Goal: Information Seeking & Learning: Learn about a topic

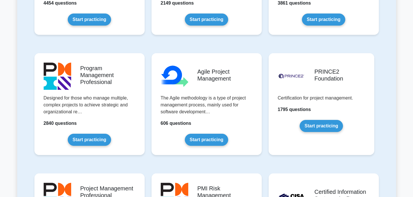
scroll to position [321, 0]
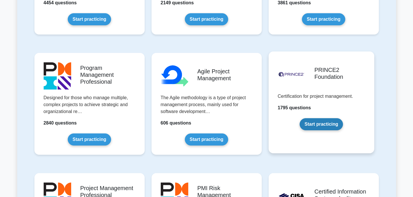
click at [317, 122] on link "Start practicing" at bounding box center [321, 124] width 43 height 12
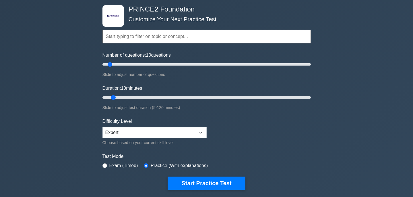
scroll to position [32, 0]
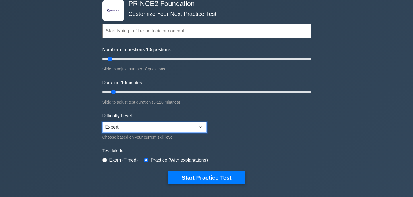
click at [123, 125] on select "Beginner Intermediate Expert" at bounding box center [155, 126] width 104 height 11
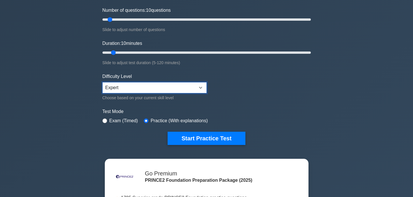
scroll to position [74, 0]
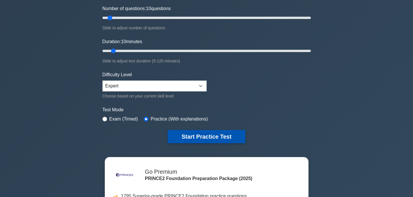
click at [211, 140] on button "Start Practice Test" at bounding box center [207, 136] width 78 height 13
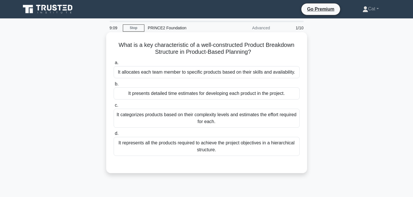
click at [194, 147] on div "It represents all the products required to achieve the project objectives in a …" at bounding box center [207, 146] width 186 height 19
click at [114, 135] on input "d. It represents all the products required to achieve the project objectives in…" at bounding box center [114, 134] width 0 height 4
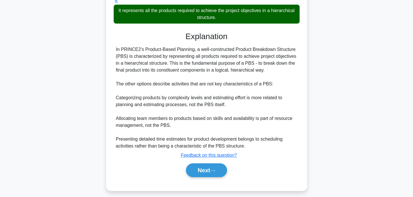
scroll to position [137, 0]
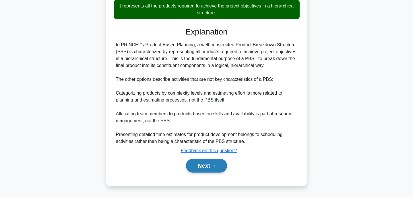
click at [205, 162] on button "Next" at bounding box center [206, 166] width 41 height 14
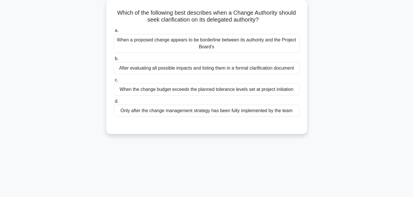
scroll to position [0, 0]
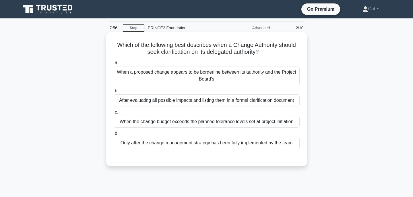
click at [207, 121] on div "When the change budget exceeds the planned tolerance levels set at project init…" at bounding box center [207, 121] width 186 height 12
click at [114, 114] on input "c. When the change budget exceeds the planned tolerance levels set at project i…" at bounding box center [114, 112] width 0 height 4
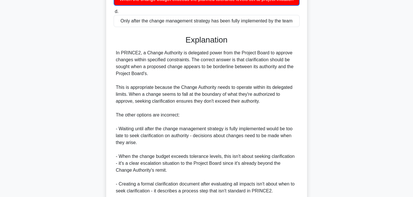
scroll to position [172, 0]
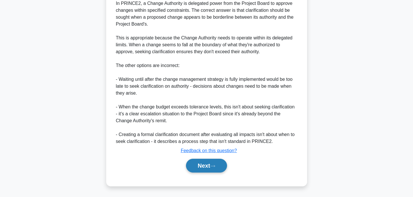
click at [200, 169] on button "Next" at bounding box center [206, 166] width 41 height 14
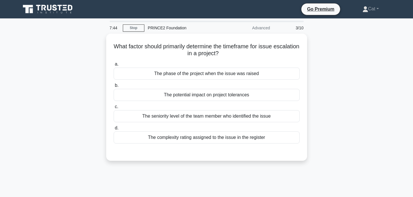
scroll to position [1, 0]
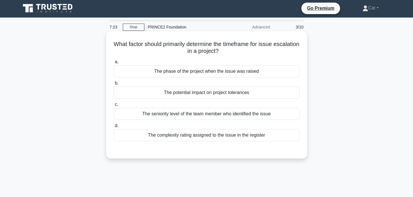
click at [186, 90] on div "The potential impact on project tolerances" at bounding box center [207, 92] width 186 height 12
click at [114, 85] on input "b. The potential impact on project tolerances" at bounding box center [114, 83] width 0 height 4
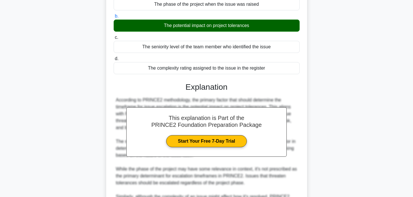
scroll to position [137, 0]
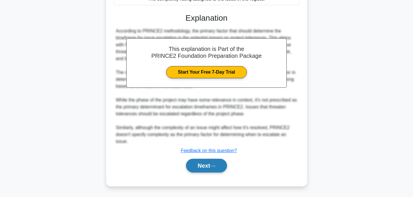
click at [202, 167] on button "Next" at bounding box center [206, 166] width 41 height 14
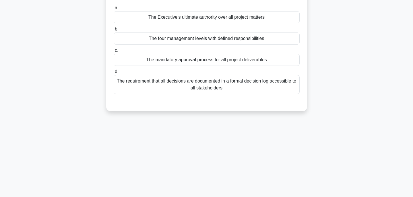
scroll to position [0, 0]
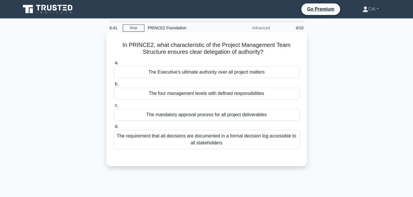
click at [244, 94] on div "The four management levels with defined responsibilities" at bounding box center [207, 93] width 186 height 12
click at [114, 86] on input "b. The four management levels with defined responsibilities" at bounding box center [114, 84] width 0 height 4
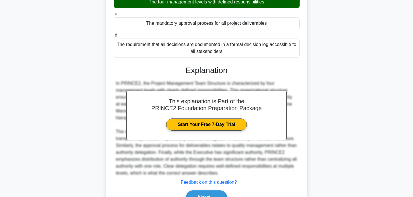
scroll to position [123, 0]
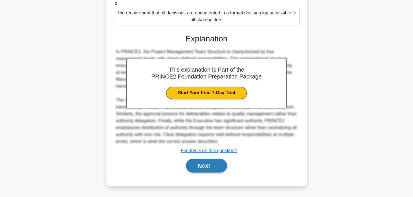
click at [211, 161] on button "Next" at bounding box center [206, 166] width 41 height 14
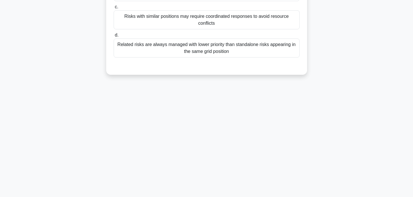
scroll to position [0, 0]
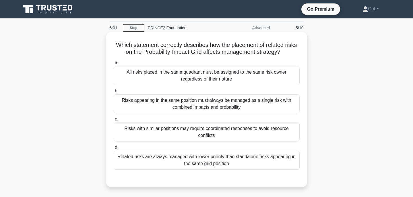
click at [217, 133] on div "Risks with similar positions may require coordinated responses to avoid resourc…" at bounding box center [207, 131] width 186 height 19
click at [114, 121] on input "c. Risks with similar positions may require coordinated responses to avoid reso…" at bounding box center [114, 119] width 0 height 4
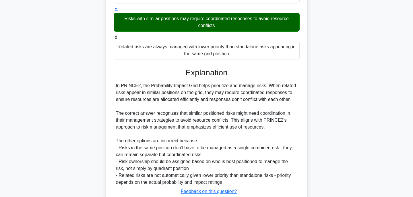
scroll to position [150, 0]
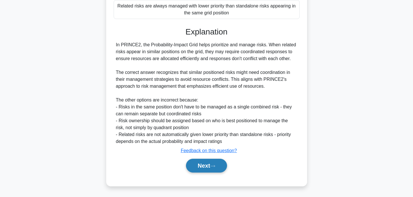
click at [211, 163] on button "Next" at bounding box center [206, 166] width 41 height 14
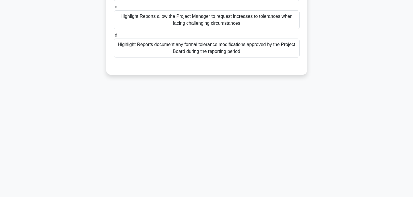
scroll to position [0, 0]
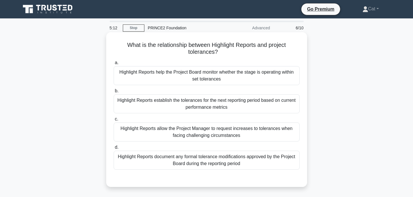
click at [199, 80] on div "Highlight Reports help the Project Board monitor whether the stage is operating…" at bounding box center [207, 75] width 186 height 19
click at [114, 65] on input "a. Highlight Reports help the Project Board monitor whether the stage is operat…" at bounding box center [114, 63] width 0 height 4
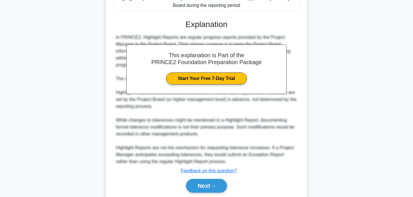
scroll to position [165, 0]
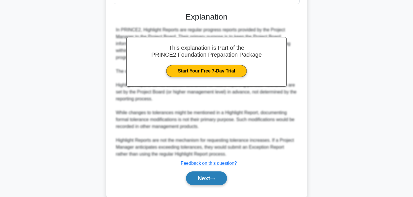
click at [209, 173] on button "Next" at bounding box center [206, 178] width 41 height 14
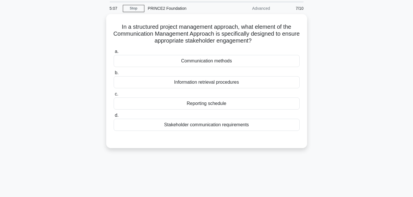
scroll to position [0, 0]
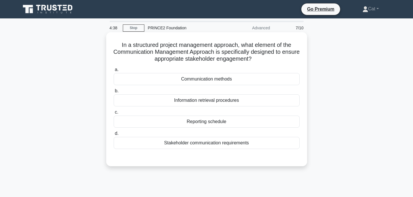
click at [178, 142] on div "Stakeholder communication requirements" at bounding box center [207, 143] width 186 height 12
click at [114, 135] on input "d. Stakeholder communication requirements" at bounding box center [114, 134] width 0 height 4
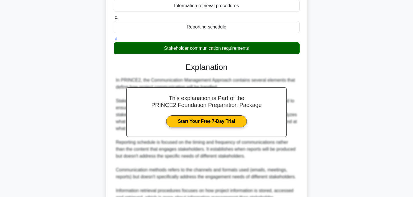
scroll to position [157, 0]
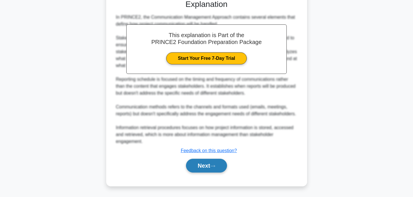
click at [215, 165] on icon at bounding box center [212, 165] width 5 height 3
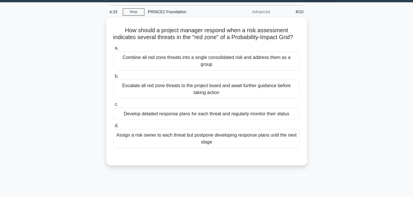
scroll to position [0, 0]
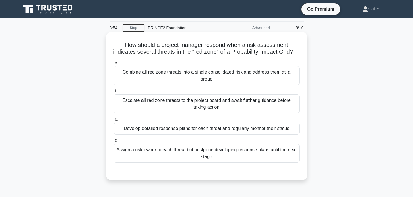
click at [229, 97] on div "Escalate all red zone threats to the project board and await further guidance b…" at bounding box center [207, 103] width 186 height 19
click at [114, 93] on input "b. Escalate all red zone threats to the project board and await further guidanc…" at bounding box center [114, 91] width 0 height 4
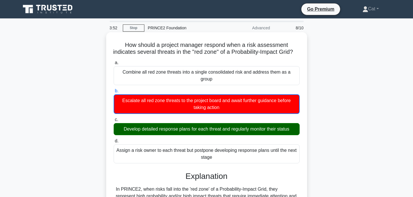
click at [223, 125] on div "Develop detailed response plans for each threat and regularly monitor their sta…" at bounding box center [207, 129] width 186 height 12
click at [114, 121] on input "c. Develop detailed response plans for each threat and regularly monitor their …" at bounding box center [114, 120] width 0 height 4
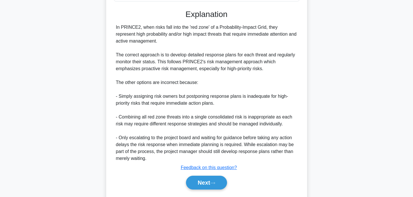
scroll to position [171, 0]
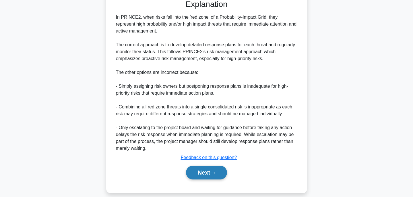
click at [207, 169] on button "Next" at bounding box center [206, 172] width 41 height 14
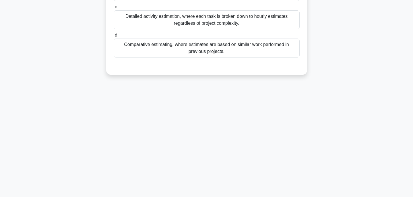
scroll to position [0, 0]
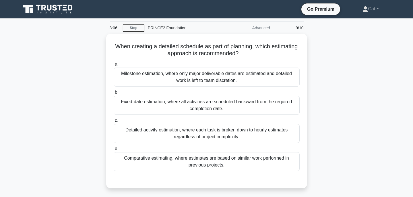
click at [227, 165] on div "Comparative estimating, where estimates are based on similar work performed in …" at bounding box center [207, 161] width 186 height 19
click at [114, 150] on input "d. Comparative estimating, where estimates are based on similar work performed …" at bounding box center [114, 149] width 0 height 4
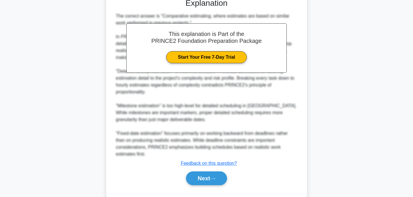
scroll to position [192, 0]
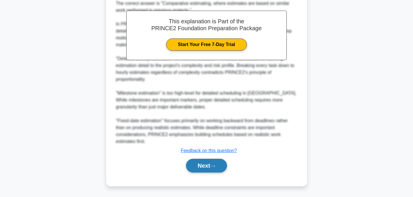
click at [221, 169] on button "Next" at bounding box center [206, 166] width 41 height 14
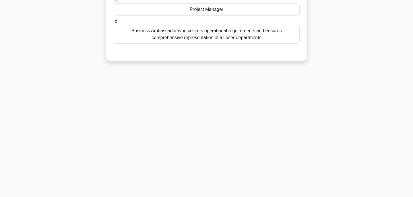
scroll to position [0, 0]
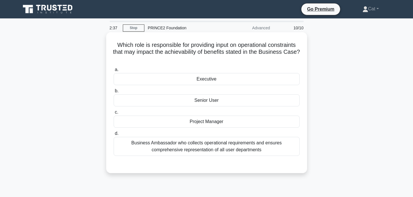
click at [215, 124] on div "Project Manager" at bounding box center [207, 121] width 186 height 12
click at [114, 114] on input "c. Project Manager" at bounding box center [114, 112] width 0 height 4
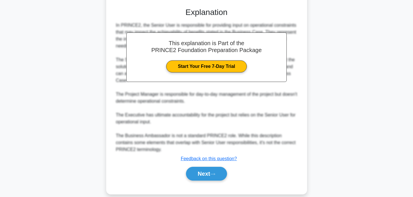
scroll to position [165, 0]
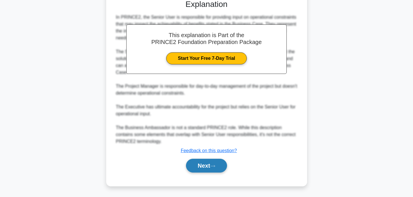
click at [214, 166] on icon at bounding box center [212, 166] width 5 height 2
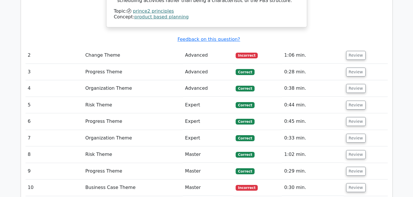
scroll to position [999, 0]
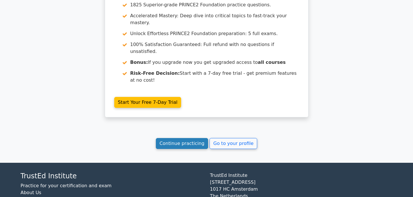
click at [200, 138] on link "Continue practicing" at bounding box center [182, 143] width 53 height 11
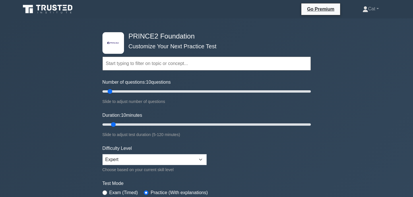
click at [112, 95] on div "Number of questions: 10 questions Slide to adjust number of questions" at bounding box center [207, 92] width 208 height 26
drag, startPoint x: 111, startPoint y: 93, endPoint x: 123, endPoint y: 93, distance: 11.2
type input "20"
click at [123, 93] on input "Number of questions: 20 questions" at bounding box center [207, 91] width 208 height 7
drag, startPoint x: 114, startPoint y: 124, endPoint x: 130, endPoint y: 125, distance: 15.5
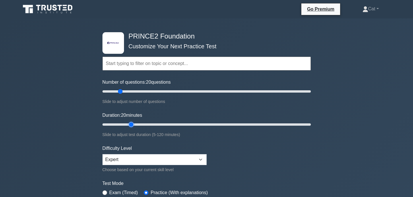
type input "20"
click at [130, 125] on input "Duration: 20 minutes" at bounding box center [207, 124] width 208 height 7
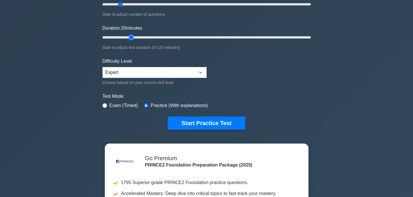
scroll to position [88, 0]
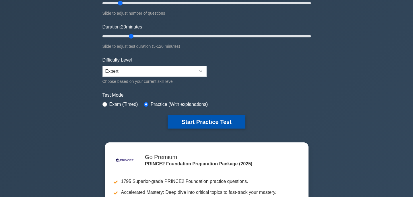
click at [197, 127] on button "Start Practice Test" at bounding box center [207, 121] width 78 height 13
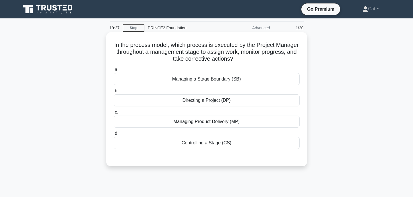
click at [196, 123] on div "Managing Product Delivery (MP)" at bounding box center [207, 121] width 186 height 12
click at [114, 114] on input "c. Managing Product Delivery (MP)" at bounding box center [114, 112] width 0 height 4
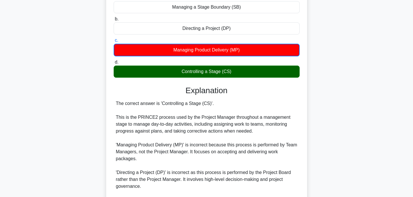
scroll to position [144, 0]
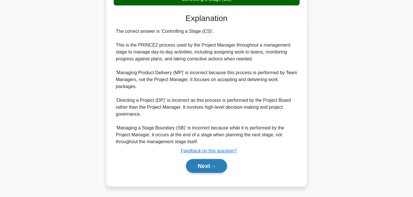
click at [205, 167] on button "Next" at bounding box center [206, 166] width 41 height 14
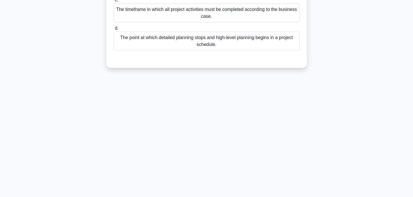
scroll to position [0, 0]
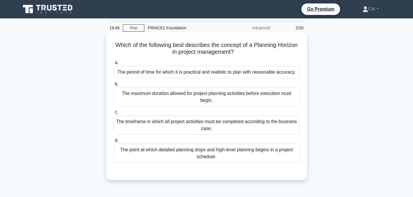
click at [234, 74] on div "The period of time for which it is practical and realistic to plan with reasona…" at bounding box center [207, 72] width 186 height 12
click at [114, 65] on input "a. The period of time for which it is practical and realistic to plan with reas…" at bounding box center [114, 63] width 0 height 4
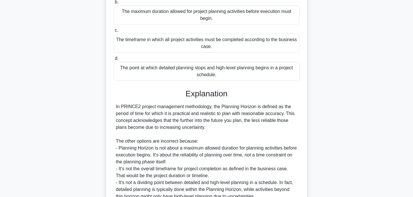
scroll to position [137, 0]
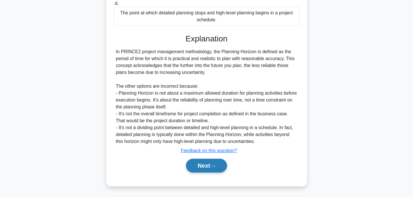
click at [209, 166] on button "Next" at bounding box center [206, 166] width 41 height 14
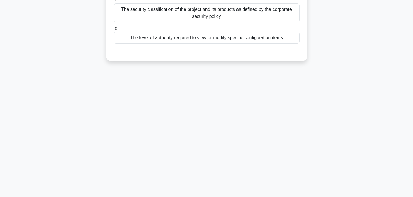
scroll to position [0, 0]
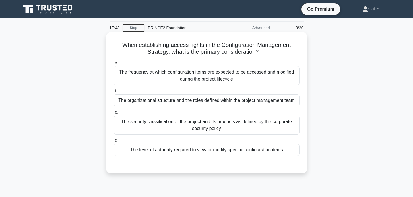
click at [172, 100] on div "The organizational structure and the roles defined within the project managemen…" at bounding box center [207, 100] width 186 height 12
click at [114, 93] on input "b. The organizational structure and the roles defined within the project manage…" at bounding box center [114, 91] width 0 height 4
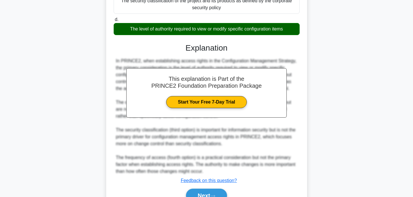
scroll to position [151, 0]
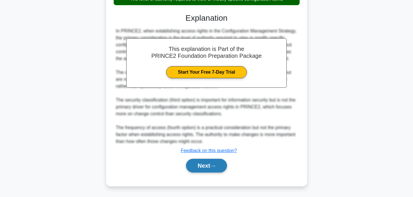
click at [210, 169] on button "Next" at bounding box center [206, 166] width 41 height 14
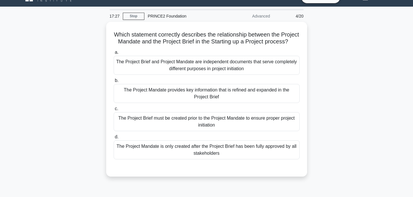
scroll to position [0, 0]
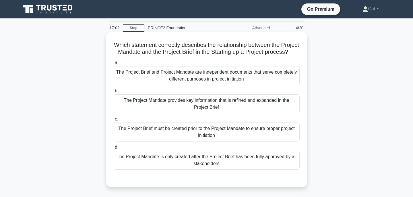
click at [217, 105] on div "The Project Mandate provides key information that is refined and expanded in th…" at bounding box center [207, 103] width 186 height 19
click at [114, 93] on input "b. The Project Mandate provides key information that is refined and expanded in…" at bounding box center [114, 91] width 0 height 4
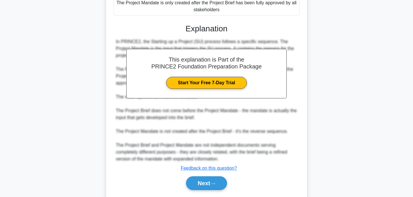
scroll to position [171, 0]
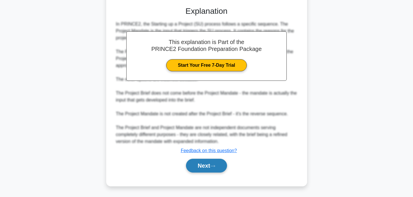
click at [210, 167] on button "Next" at bounding box center [206, 166] width 41 height 14
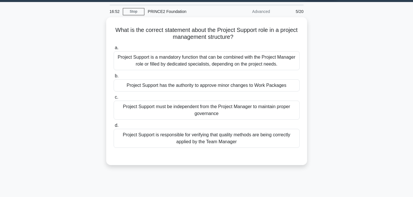
scroll to position [0, 0]
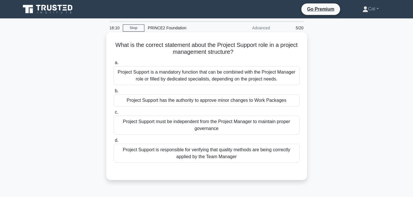
click at [221, 77] on div "Project Support is a mandatory function that can be combined with the Project M…" at bounding box center [207, 75] width 186 height 19
click at [114, 65] on input "a. Project Support is a mandatory function that can be combined with the Projec…" at bounding box center [114, 63] width 0 height 4
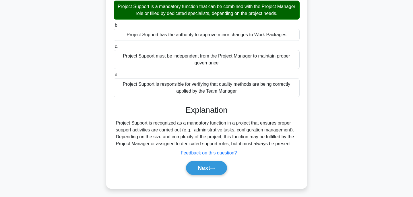
scroll to position [80, 0]
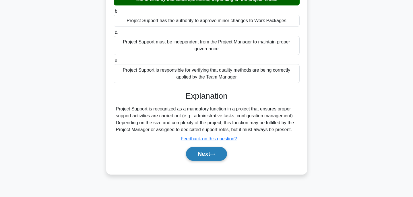
click at [207, 154] on button "Next" at bounding box center [206, 154] width 41 height 14
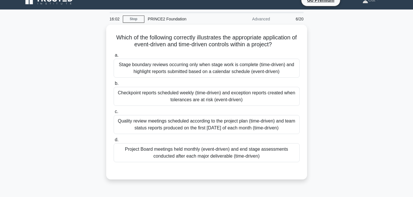
scroll to position [9, 0]
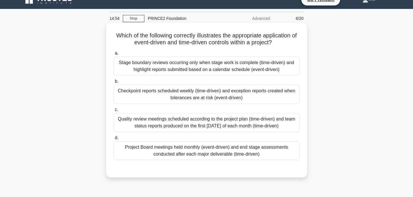
click at [210, 93] on div "Checkpoint reports scheduled weekly (time-driven) and exception reports created…" at bounding box center [207, 94] width 186 height 19
click at [114, 83] on input "b. Checkpoint reports scheduled weekly (time-driven) and exception reports crea…" at bounding box center [114, 82] width 0 height 4
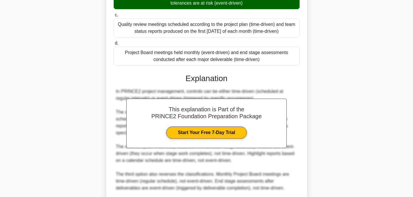
scroll to position [178, 0]
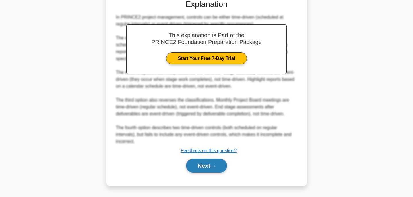
click at [208, 169] on button "Next" at bounding box center [206, 166] width 41 height 14
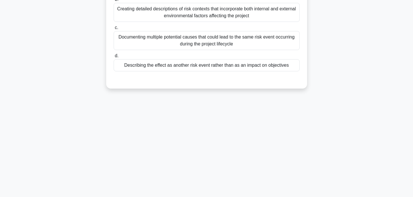
scroll to position [0, 0]
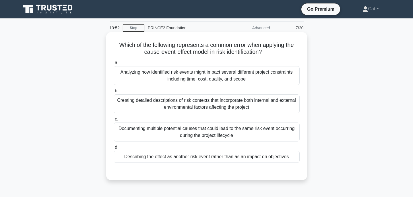
click at [210, 160] on div "Describing the effect as another risk event rather than as an impact on objecti…" at bounding box center [207, 156] width 186 height 12
click at [114, 149] on input "d. Describing the effect as another risk event rather than as an impact on obje…" at bounding box center [114, 147] width 0 height 4
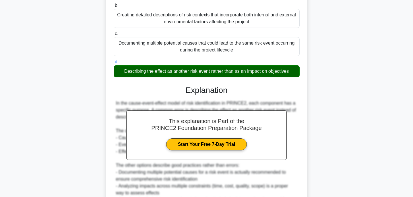
scroll to position [150, 0]
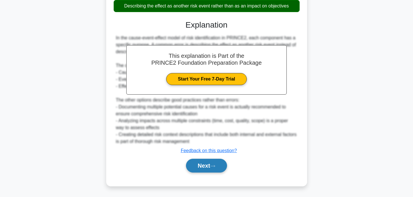
click at [204, 160] on button "Next" at bounding box center [206, 166] width 41 height 14
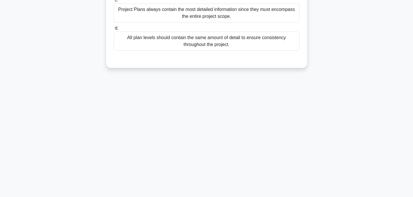
scroll to position [0, 0]
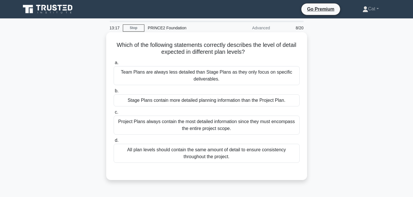
click at [207, 101] on div "Stage Plans contain more detailed planning information than the Project Plan." at bounding box center [207, 100] width 186 height 12
click at [114, 93] on input "b. Stage Plans contain more detailed planning information than the Project Plan." at bounding box center [114, 91] width 0 height 4
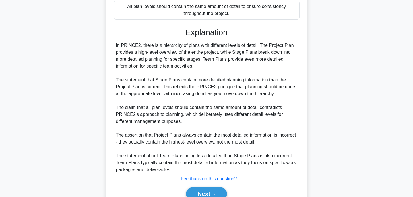
scroll to position [171, 0]
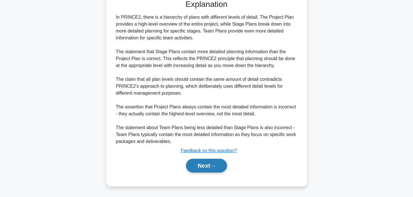
click at [200, 168] on button "Next" at bounding box center [206, 166] width 41 height 14
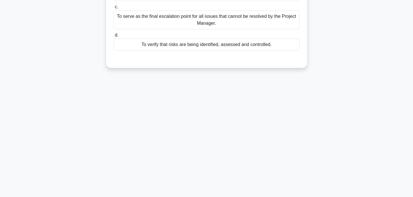
scroll to position [0, 0]
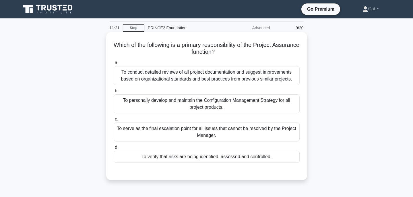
click at [201, 158] on div "To verify that risks are being identified, assessed and controlled." at bounding box center [207, 156] width 186 height 12
click at [114, 149] on input "d. To verify that risks are being identified, assessed and controlled." at bounding box center [114, 147] width 0 height 4
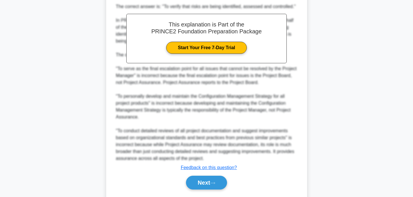
scroll to position [199, 0]
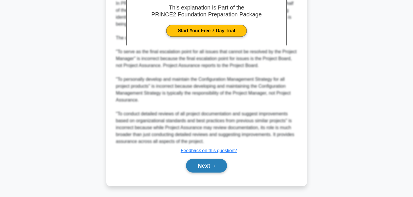
click at [215, 167] on icon at bounding box center [212, 165] width 5 height 3
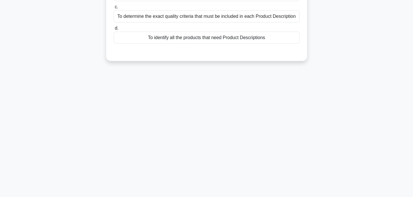
scroll to position [0, 0]
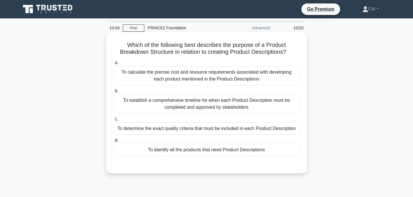
click at [206, 130] on div "To determine the exact quality criteria that must be included in each Product D…" at bounding box center [207, 128] width 186 height 12
click at [114, 121] on input "c. To determine the exact quality criteria that must be included in each Produc…" at bounding box center [114, 119] width 0 height 4
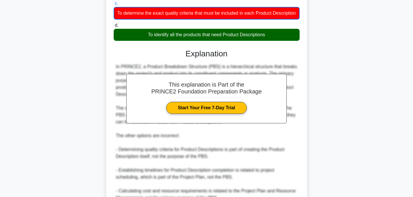
scroll to position [172, 0]
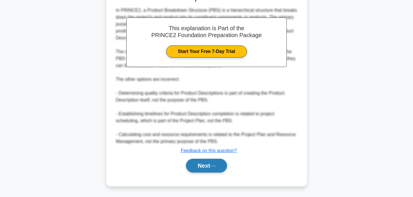
click at [200, 171] on button "Next" at bounding box center [206, 166] width 41 height 14
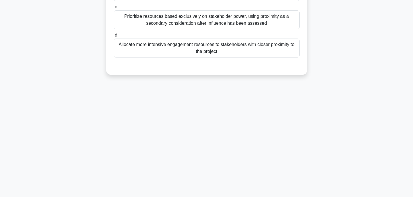
scroll to position [0, 0]
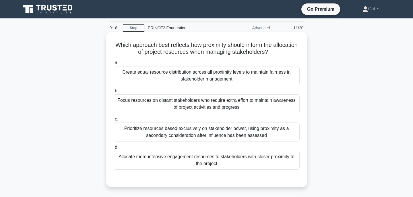
click at [200, 160] on div "Allocate more intensive engagement resources to stakeholders with closer proxim…" at bounding box center [207, 159] width 186 height 19
click at [114, 149] on input "d. Allocate more intensive engagement resources to stakeholders with closer pro…" at bounding box center [114, 147] width 0 height 4
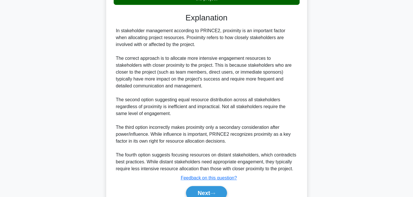
scroll to position [166, 0]
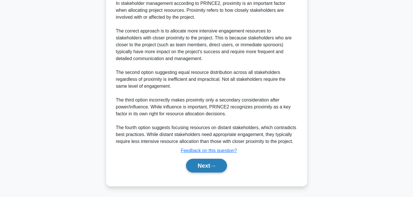
click at [199, 167] on button "Next" at bounding box center [206, 166] width 41 height 14
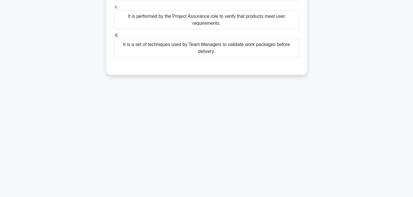
scroll to position [0, 0]
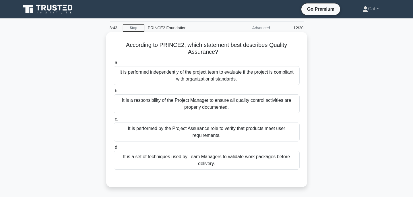
click at [213, 75] on div "It is performed independently of the project team to evaluate if the project is…" at bounding box center [207, 75] width 186 height 19
click at [114, 65] on input "a. It is performed independently of the project team to evaluate if the project…" at bounding box center [114, 63] width 0 height 4
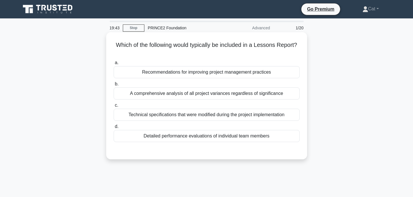
click at [163, 69] on div "Recommendations for improving project management practices" at bounding box center [207, 72] width 186 height 12
click at [114, 65] on input "a. Recommendations for improving project management practices" at bounding box center [114, 63] width 0 height 4
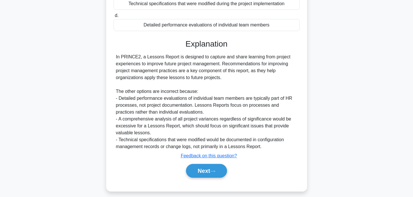
scroll to position [111, 0]
click at [215, 173] on button "Next" at bounding box center [206, 170] width 41 height 14
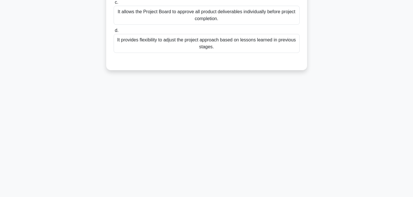
scroll to position [0, 0]
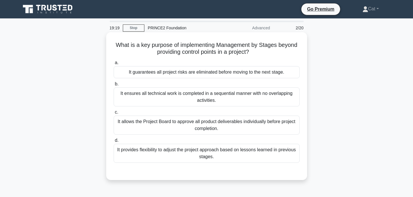
click at [230, 100] on div "It ensures all technical work is completed in a sequential manner with no overl…" at bounding box center [207, 96] width 186 height 19
click at [114, 86] on input "b. It ensures all technical work is completed in a sequential manner with no ov…" at bounding box center [114, 84] width 0 height 4
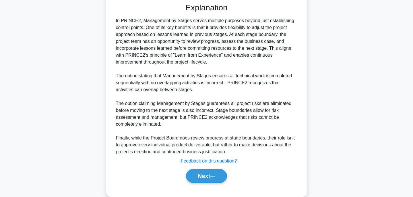
scroll to position [169, 0]
click at [215, 175] on icon at bounding box center [212, 175] width 5 height 3
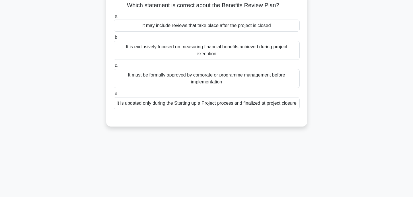
scroll to position [0, 0]
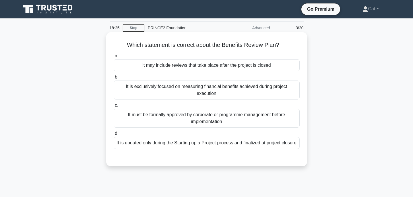
click at [172, 146] on div "It is updated only during the Starting up a Project process and finalized at pr…" at bounding box center [207, 143] width 186 height 12
click at [114, 135] on input "d. It is updated only during the Starting up a Project process and finalized at…" at bounding box center [114, 134] width 0 height 4
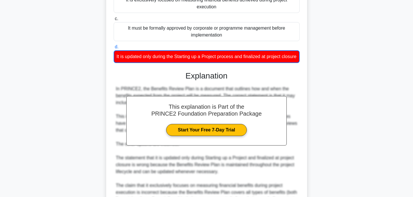
scroll to position [192, 0]
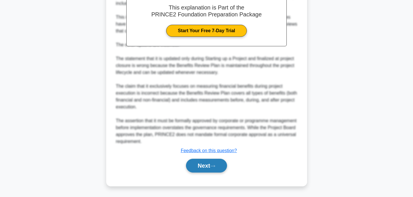
click at [196, 169] on button "Next" at bounding box center [206, 166] width 41 height 14
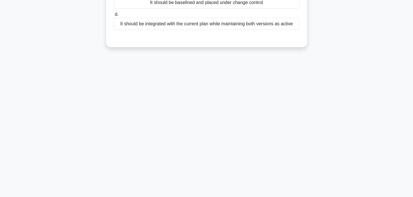
scroll to position [0, 0]
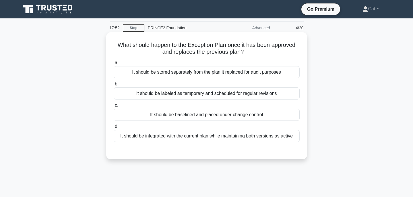
click at [202, 115] on div "It should be baselined and placed under change control" at bounding box center [207, 115] width 186 height 12
click at [114, 107] on input "c. It should be baselined and placed under change control" at bounding box center [114, 105] width 0 height 4
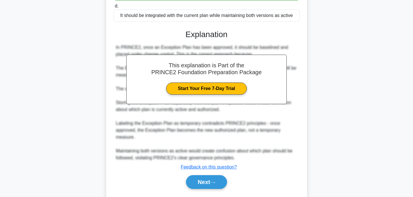
scroll to position [137, 0]
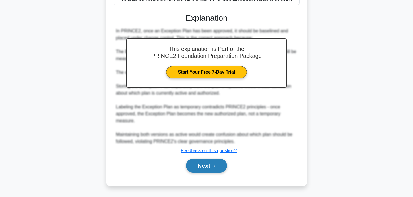
click at [205, 166] on button "Next" at bounding box center [206, 166] width 41 height 14
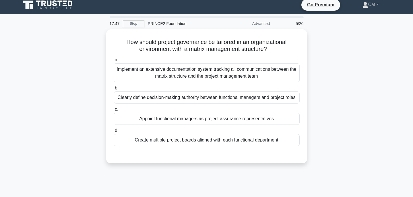
scroll to position [0, 0]
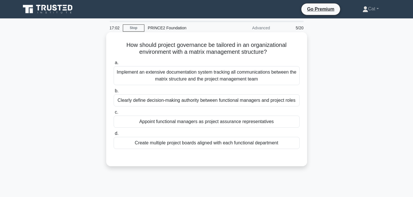
click at [208, 103] on div "Clearly define decision-making authority between functional managers and projec…" at bounding box center [207, 100] width 186 height 12
click at [114, 93] on input "b. Clearly define decision-making authority between functional managers and pro…" at bounding box center [114, 91] width 0 height 4
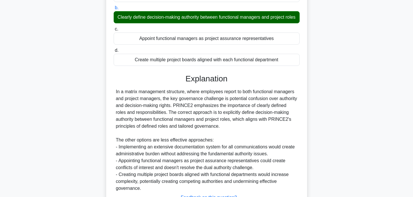
scroll to position [130, 0]
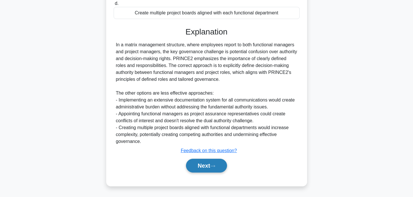
click at [224, 168] on button "Next" at bounding box center [206, 166] width 41 height 14
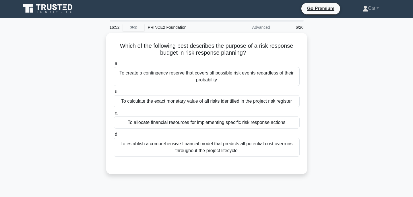
scroll to position [0, 0]
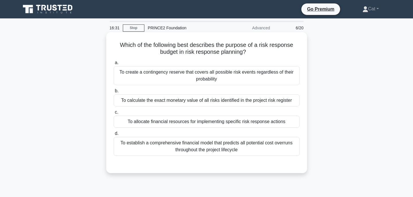
click at [217, 123] on div "To allocate financial resources for implementing specific risk response actions" at bounding box center [207, 121] width 186 height 12
click at [114, 114] on input "c. To allocate financial resources for implementing specific risk response acti…" at bounding box center [114, 112] width 0 height 4
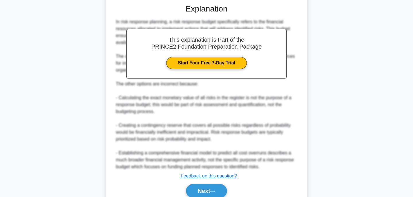
scroll to position [160, 0]
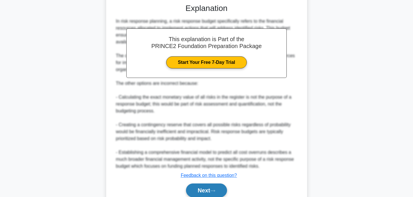
click at [219, 191] on button "Next" at bounding box center [206, 190] width 41 height 14
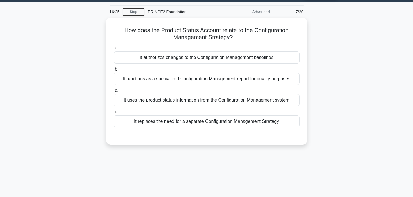
scroll to position [0, 0]
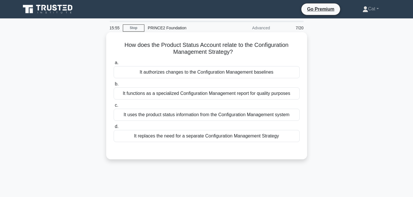
click at [195, 117] on div "It uses the product status information from the Configuration Management system" at bounding box center [207, 115] width 186 height 12
click at [114, 107] on input "c. It uses the product status information from the Configuration Management sys…" at bounding box center [114, 105] width 0 height 4
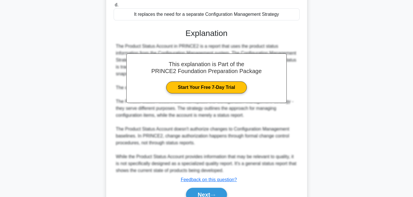
scroll to position [150, 0]
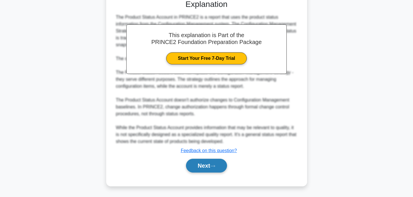
click at [201, 164] on button "Next" at bounding box center [206, 166] width 41 height 14
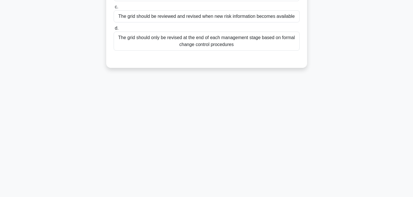
scroll to position [0, 0]
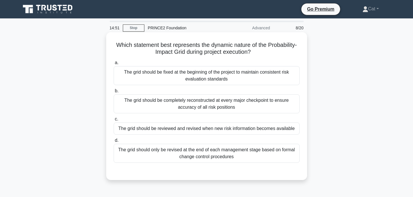
click at [200, 132] on div "The grid should be reviewed and revised when new risk information becomes avail…" at bounding box center [207, 128] width 186 height 12
click at [114, 121] on input "c. The grid should be reviewed and revised when new risk information becomes av…" at bounding box center [114, 119] width 0 height 4
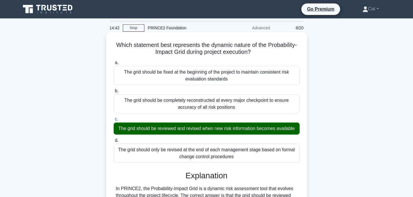
scroll to position [157, 0]
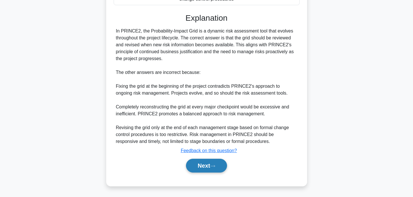
click at [215, 166] on icon at bounding box center [212, 165] width 5 height 3
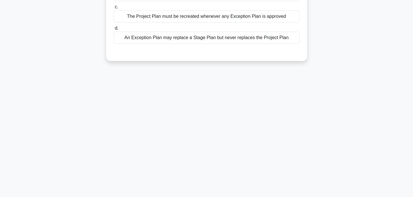
scroll to position [0, 0]
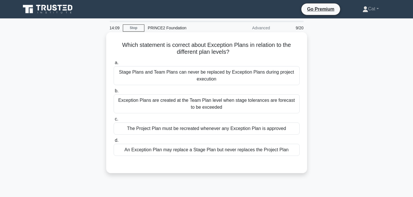
click at [219, 129] on div "The Project Plan must be recreated whenever any Exception Plan is approved" at bounding box center [207, 128] width 186 height 12
click at [114, 121] on input "c. The Project Plan must be recreated whenever any Exception Plan is approved" at bounding box center [114, 119] width 0 height 4
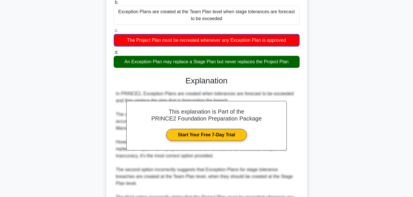
scroll to position [179, 0]
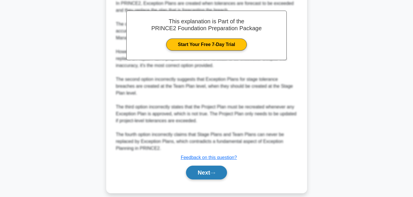
click at [212, 165] on button "Next" at bounding box center [206, 172] width 41 height 14
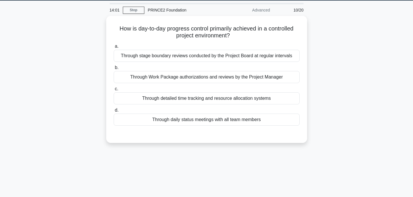
scroll to position [17, 0]
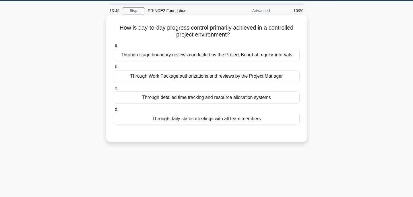
click at [212, 75] on div "Through Work Package authorizations and reviews by the Project Manager" at bounding box center [207, 76] width 186 height 12
click at [114, 69] on input "b. Through Work Package authorizations and reviews by the Project Manager" at bounding box center [114, 67] width 0 height 4
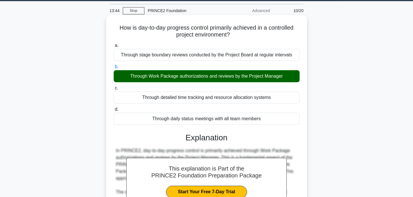
scroll to position [157, 0]
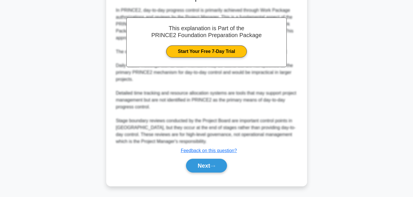
click at [220, 158] on div "Next" at bounding box center [207, 165] width 186 height 18
click at [220, 166] on button "Next" at bounding box center [206, 166] width 41 height 14
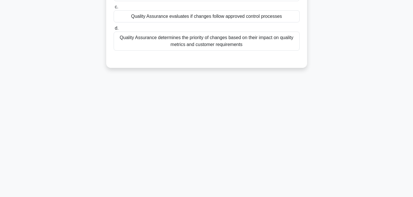
scroll to position [0, 0]
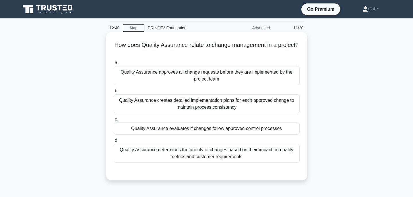
click at [225, 153] on div "Quality Assurance determines the priority of changes based on their impact on q…" at bounding box center [207, 153] width 186 height 19
click at [114, 142] on input "d. Quality Assurance determines the priority of changes based on their impact o…" at bounding box center [114, 140] width 0 height 4
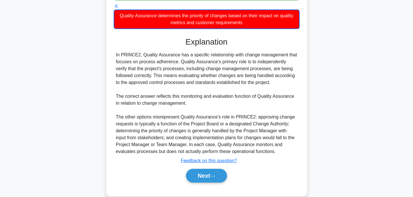
scroll to position [135, 0]
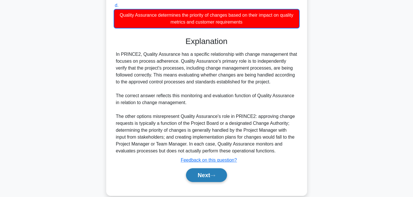
click at [218, 176] on button "Next" at bounding box center [206, 175] width 41 height 14
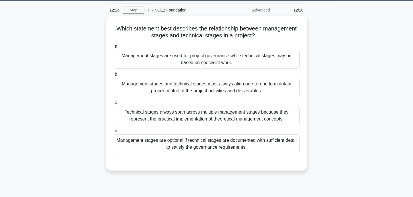
scroll to position [17, 0]
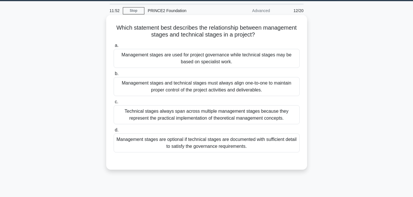
click at [197, 62] on div "Management stages are used for project governance while technical stages may be…" at bounding box center [207, 58] width 186 height 19
click at [114, 47] on input "a. Management stages are used for project governance while technical stages may…" at bounding box center [114, 46] width 0 height 4
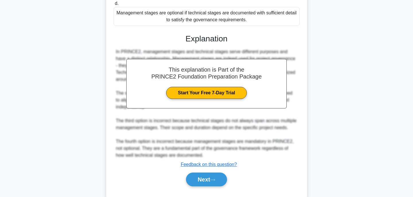
scroll to position [157, 0]
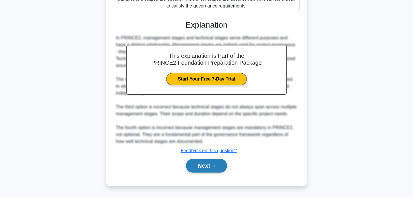
click at [213, 161] on button "Next" at bounding box center [206, 166] width 41 height 14
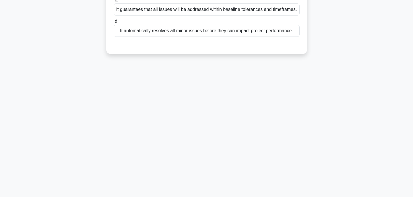
scroll to position [0, 0]
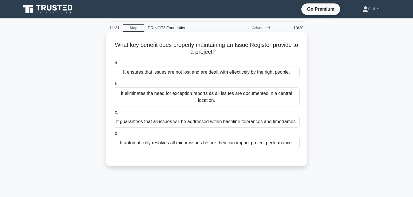
click at [225, 73] on div "It ensures that issues are not lost and are dealt with effectively by the right…" at bounding box center [207, 72] width 186 height 12
click at [114, 65] on input "a. It ensures that issues are not lost and are dealt with effectively by the ri…" at bounding box center [114, 63] width 0 height 4
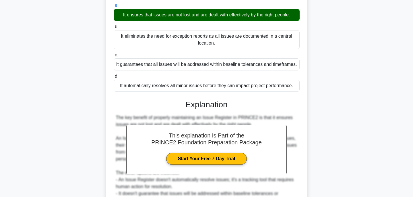
scroll to position [130, 0]
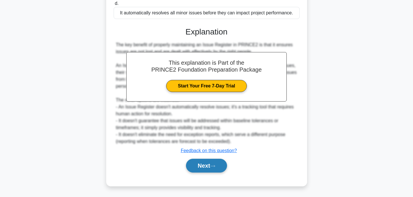
click at [215, 165] on icon at bounding box center [212, 165] width 5 height 3
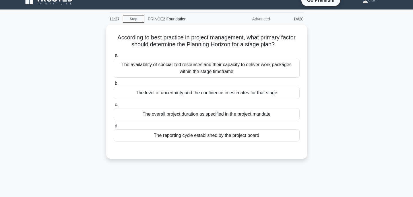
scroll to position [0, 0]
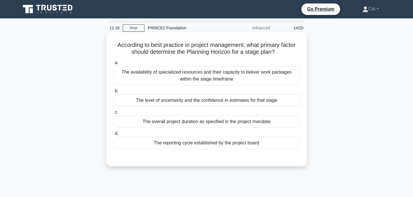
click at [200, 100] on div "The level of uncertainty and the confidence in estimates for that stage" at bounding box center [207, 100] width 186 height 12
click at [114, 93] on input "b. The level of uncertainty and the confidence in estimates for that stage" at bounding box center [114, 91] width 0 height 4
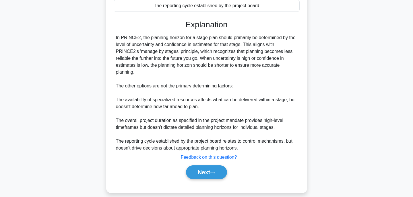
scroll to position [137, 0]
click at [219, 176] on button "Next" at bounding box center [206, 172] width 41 height 14
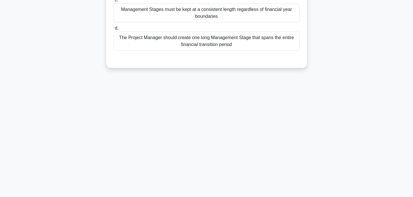
scroll to position [0, 0]
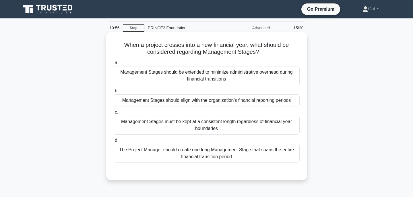
click at [204, 127] on div "Management Stages must be kept at a consistent length regardless of financial y…" at bounding box center [207, 124] width 186 height 19
click at [114, 114] on input "c. Management Stages must be kept at a consistent length regardless of financia…" at bounding box center [114, 112] width 0 height 4
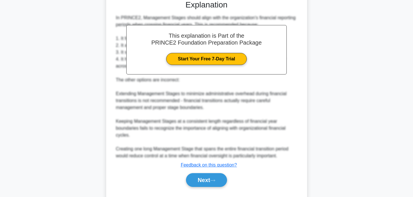
scroll to position [186, 0]
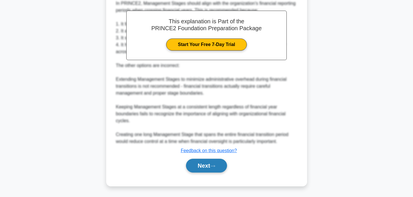
click at [204, 170] on button "Next" at bounding box center [206, 166] width 41 height 14
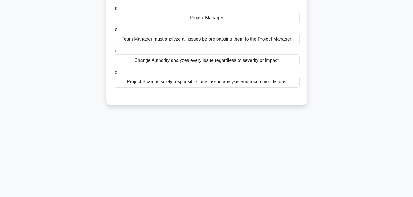
scroll to position [0, 0]
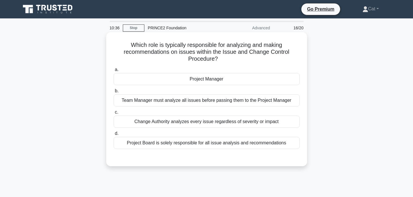
click at [217, 80] on div "Project Manager" at bounding box center [207, 79] width 186 height 12
click at [114, 72] on input "a. Project Manager" at bounding box center [114, 70] width 0 height 4
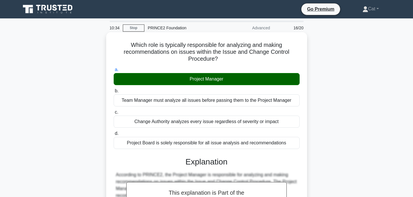
scroll to position [150, 0]
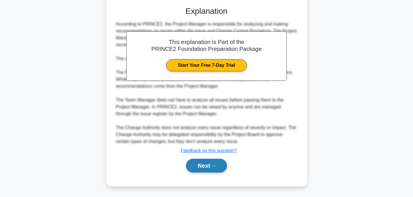
click at [221, 162] on button "Next" at bounding box center [206, 166] width 41 height 14
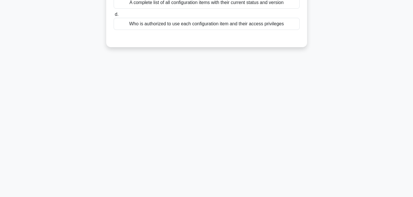
scroll to position [0, 0]
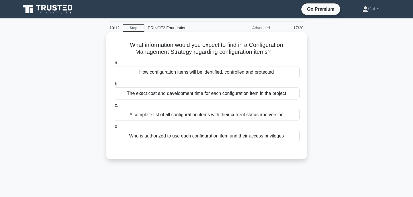
click at [229, 139] on div "Who is authorized to use each configuration item and their access privileges" at bounding box center [207, 136] width 186 height 12
click at [114, 128] on input "d. Who is authorized to use each configuration item and their access privileges" at bounding box center [114, 127] width 0 height 4
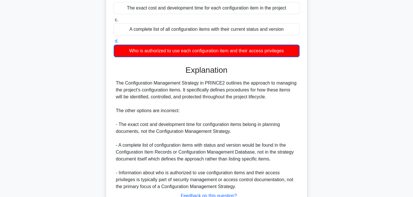
scroll to position [130, 0]
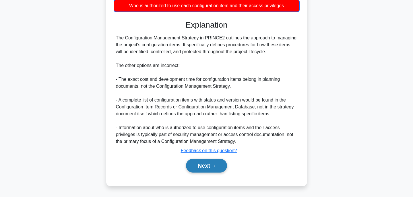
click at [215, 169] on button "Next" at bounding box center [206, 166] width 41 height 14
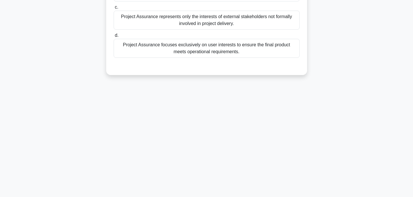
scroll to position [0, 0]
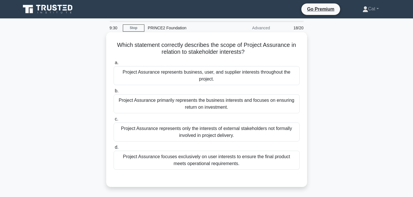
click at [219, 72] on div "Project Assurance represents business, user, and supplier interests throughout …" at bounding box center [207, 75] width 186 height 19
click at [114, 65] on input "a. Project Assurance represents business, user, and supplier interests througho…" at bounding box center [114, 63] width 0 height 4
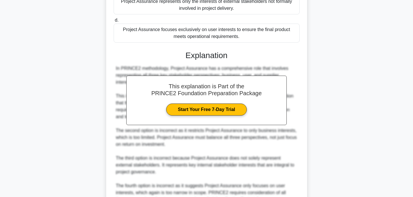
scroll to position [185, 0]
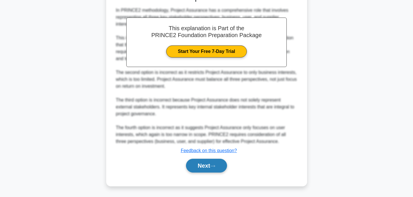
click at [217, 160] on button "Next" at bounding box center [206, 166] width 41 height 14
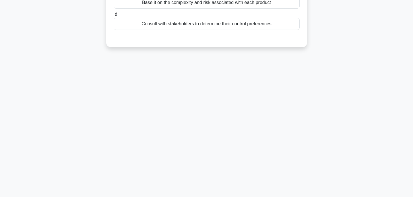
scroll to position [0, 0]
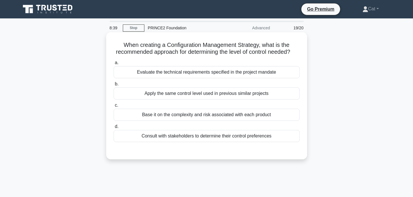
click at [229, 117] on div "Base it on the complexity and risk associated with each product" at bounding box center [207, 115] width 186 height 12
click at [114, 107] on input "c. Base it on the complexity and risk associated with each product" at bounding box center [114, 105] width 0 height 4
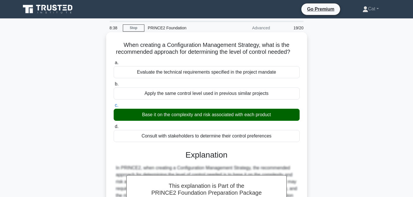
scroll to position [130, 0]
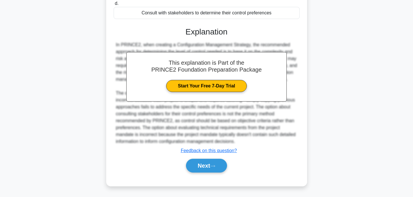
click at [212, 172] on button "Next" at bounding box center [206, 166] width 41 height 14
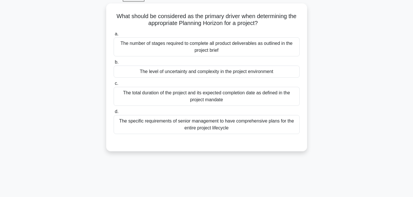
scroll to position [0, 0]
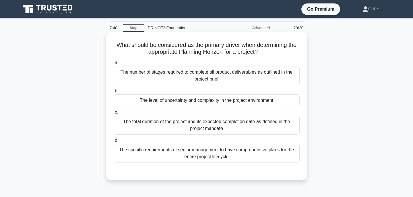
click at [196, 102] on div "The level of uncertainty and complexity in the project environment" at bounding box center [207, 100] width 186 height 12
click at [114, 93] on input "b. The level of uncertainty and complexity in the project environment" at bounding box center [114, 91] width 0 height 4
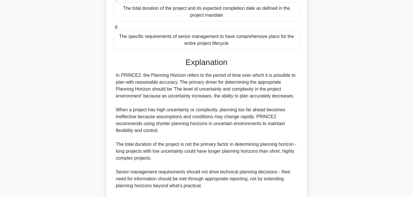
scroll to position [185, 0]
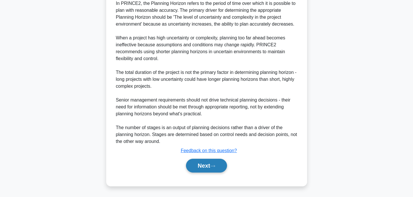
click at [205, 170] on button "Next" at bounding box center [206, 166] width 41 height 14
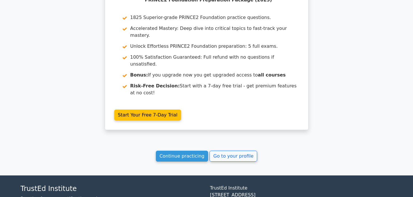
scroll to position [1169, 0]
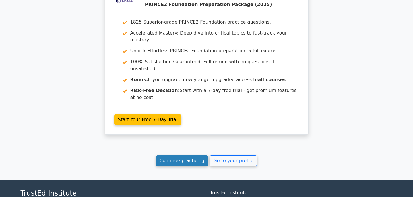
click at [192, 155] on link "Continue practicing" at bounding box center [182, 160] width 53 height 11
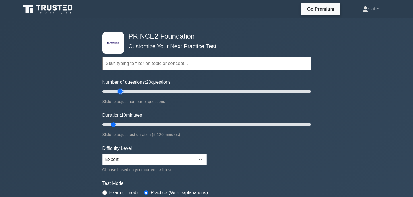
drag, startPoint x: 110, startPoint y: 91, endPoint x: 118, endPoint y: 90, distance: 8.7
type input "20"
click at [118, 90] on input "Number of questions: 20 questions" at bounding box center [207, 91] width 208 height 7
type input "20"
drag, startPoint x: 113, startPoint y: 123, endPoint x: 130, endPoint y: 123, distance: 16.9
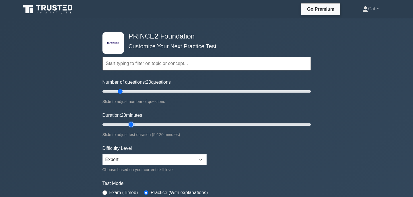
click at [130, 123] on input "Duration: 20 minutes" at bounding box center [207, 124] width 208 height 7
click at [127, 159] on select "Beginner Intermediate Expert" at bounding box center [155, 159] width 104 height 11
select select "beginner"
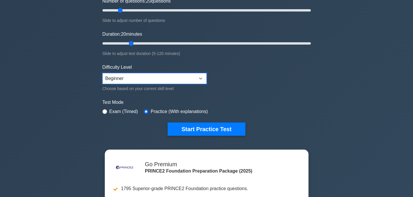
scroll to position [82, 0]
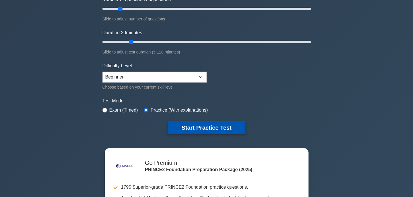
click at [184, 125] on button "Start Practice Test" at bounding box center [207, 127] width 78 height 13
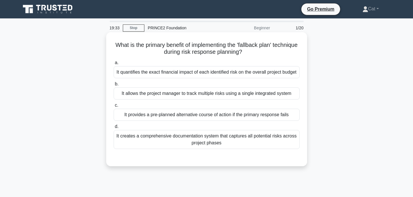
click at [185, 121] on div "It provides a pre-planned alternative course of action if the primary response …" at bounding box center [207, 115] width 186 height 12
click at [114, 107] on input "c. It provides a pre-planned alternative course of action if the primary respon…" at bounding box center [114, 105] width 0 height 4
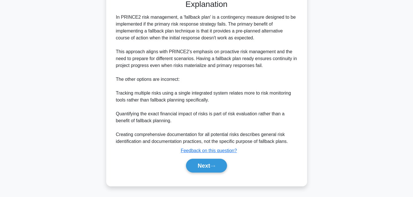
scroll to position [164, 0]
click at [214, 165] on icon at bounding box center [212, 165] width 5 height 3
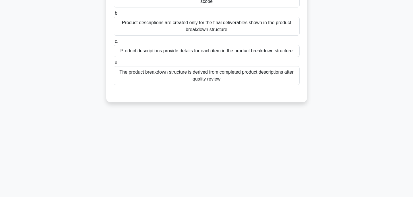
scroll to position [0, 0]
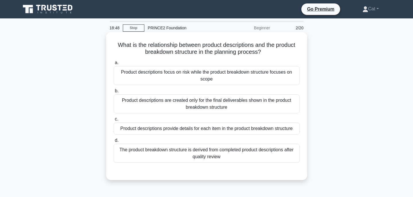
click at [219, 103] on div "Product descriptions are created only for the final deliverables shown in the p…" at bounding box center [207, 103] width 186 height 19
click at [114, 93] on input "b. Product descriptions are created only for the final deliverables shown in th…" at bounding box center [114, 91] width 0 height 4
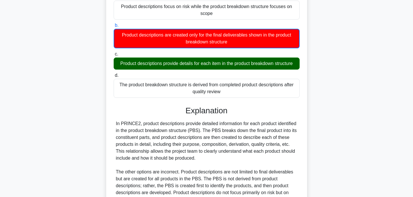
scroll to position [130, 0]
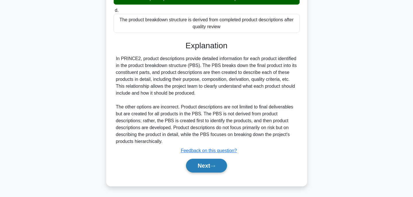
click at [201, 169] on button "Next" at bounding box center [206, 166] width 41 height 14
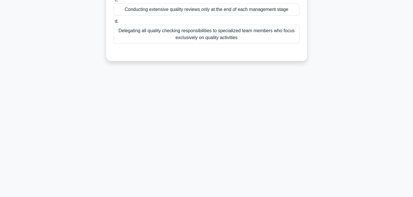
scroll to position [0, 0]
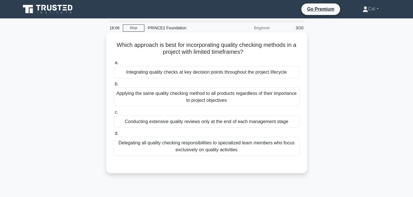
click at [217, 74] on div "Integrating quality checks at key decision points throughout the project lifecy…" at bounding box center [207, 72] width 186 height 12
click at [114, 65] on input "a. Integrating quality checks at key decision points throughout the project lif…" at bounding box center [114, 63] width 0 height 4
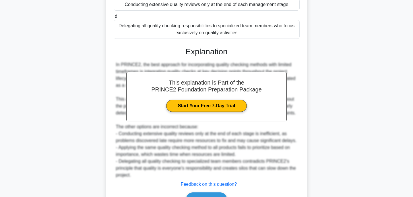
scroll to position [150, 0]
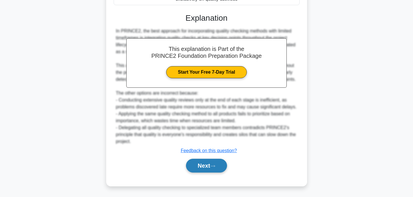
click at [206, 169] on button "Next" at bounding box center [206, 166] width 41 height 14
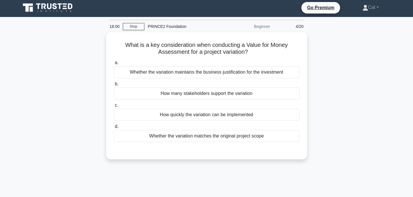
scroll to position [0, 0]
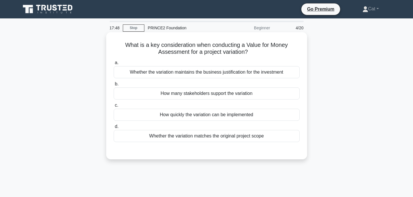
click at [273, 73] on div "Whether the variation maintains the business justification for the investment" at bounding box center [207, 72] width 186 height 12
click at [114, 65] on input "a. Whether the variation maintains the business justification for the investment" at bounding box center [114, 63] width 0 height 4
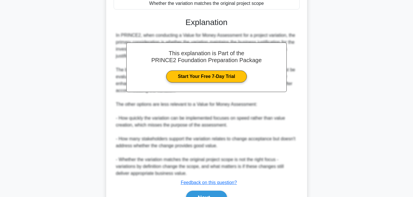
scroll to position [156, 0]
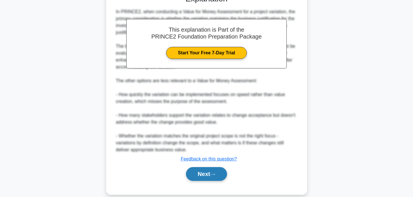
click at [210, 177] on button "Next" at bounding box center [206, 174] width 41 height 14
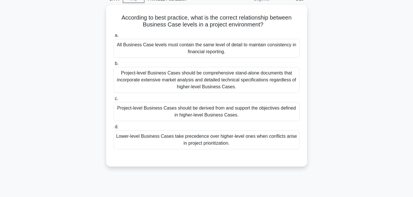
scroll to position [0, 0]
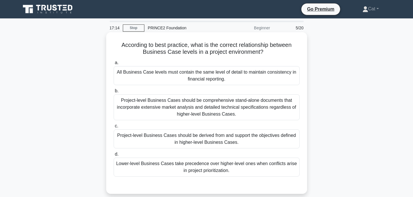
click at [188, 135] on div "Project-level Business Cases should be derived from and support the objectives …" at bounding box center [207, 138] width 186 height 19
click at [114, 128] on input "c. Project-level Business Cases should be derived from and support the objectiv…" at bounding box center [114, 126] width 0 height 4
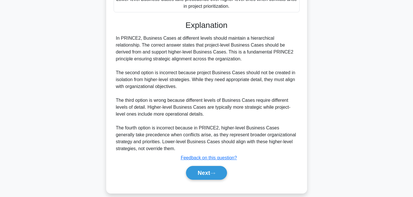
scroll to position [171, 0]
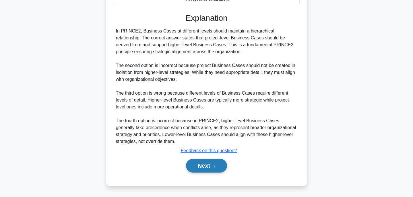
click at [208, 160] on button "Next" at bounding box center [206, 166] width 41 height 14
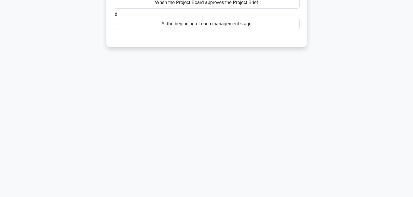
scroll to position [0, 0]
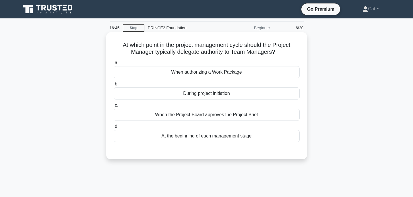
click at [230, 73] on div "When authorizing a Work Package" at bounding box center [207, 72] width 186 height 12
click at [114, 65] on input "a. When authorizing a Work Package" at bounding box center [114, 63] width 0 height 4
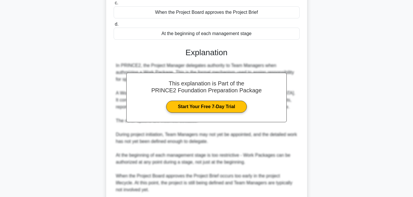
scroll to position [150, 0]
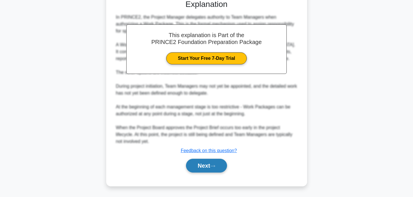
click at [226, 165] on button "Next" at bounding box center [206, 166] width 41 height 14
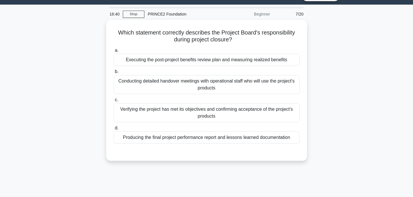
scroll to position [0, 0]
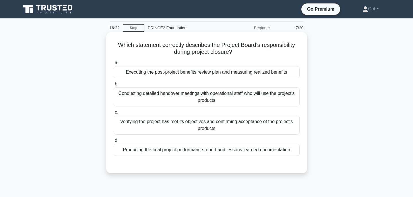
click at [211, 125] on div "Verifying the project has met its objectives and confirming acceptance of the p…" at bounding box center [207, 124] width 186 height 19
click at [114, 114] on input "c. Verifying the project has met its objectives and confirming acceptance of th…" at bounding box center [114, 112] width 0 height 4
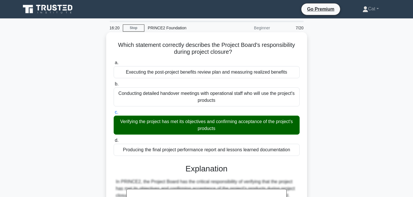
scroll to position [164, 0]
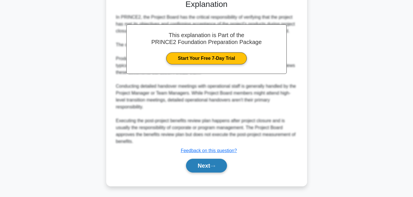
click at [211, 159] on button "Next" at bounding box center [206, 166] width 41 height 14
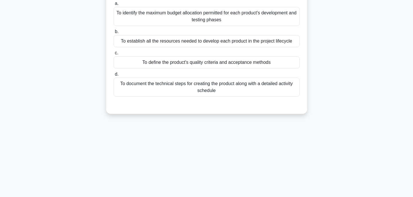
scroll to position [0, 0]
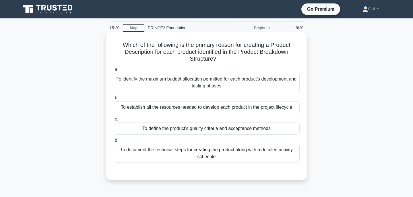
click at [229, 128] on div "To define the product's quality criteria and acceptance methods" at bounding box center [207, 128] width 186 height 12
click at [114, 121] on input "c. To define the product's quality criteria and acceptance methods" at bounding box center [114, 119] width 0 height 4
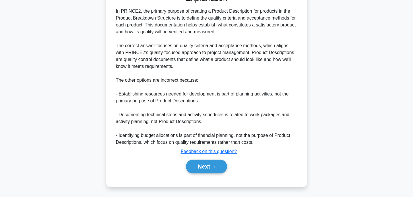
scroll to position [178, 0]
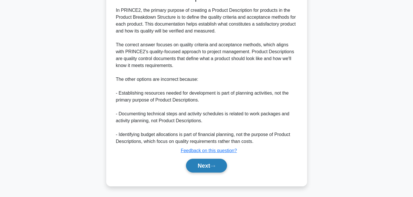
click at [227, 165] on button "Next" at bounding box center [206, 166] width 41 height 14
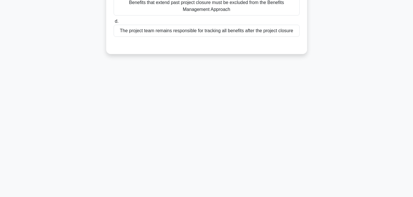
scroll to position [0, 0]
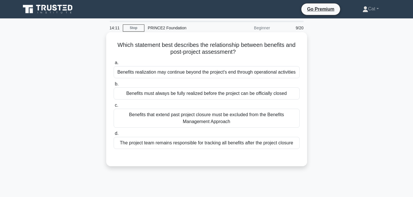
click at [162, 72] on div "Benefits realization may continue beyond the project's end through operational …" at bounding box center [207, 72] width 186 height 12
click at [114, 65] on input "a. Benefits realization may continue beyond the project's end through operation…" at bounding box center [114, 63] width 0 height 4
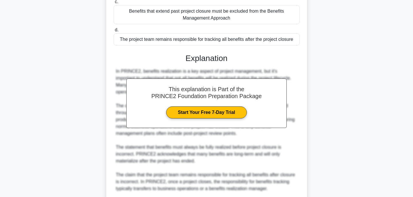
scroll to position [192, 0]
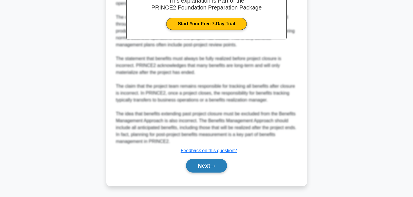
click at [218, 163] on button "Next" at bounding box center [206, 166] width 41 height 14
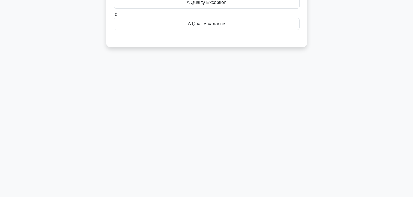
scroll to position [0, 0]
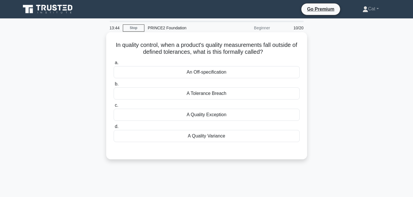
click at [232, 136] on div "A Quality Variance" at bounding box center [207, 136] width 186 height 12
click at [114, 128] on input "d. A Quality Variance" at bounding box center [114, 127] width 0 height 4
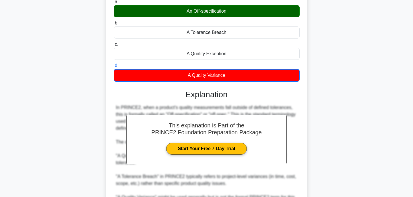
scroll to position [123, 0]
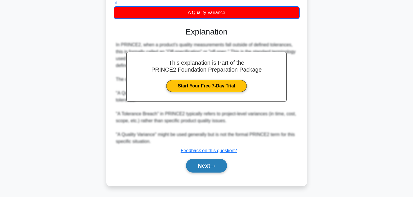
click at [216, 164] on button "Next" at bounding box center [206, 166] width 41 height 14
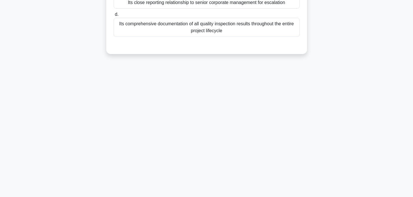
scroll to position [113, 0]
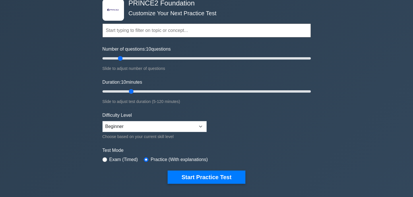
scroll to position [35, 0]
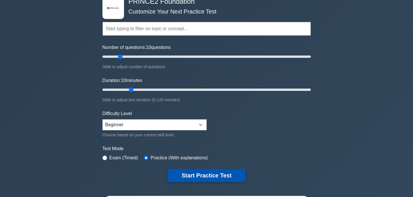
click at [199, 174] on button "Start Practice Test" at bounding box center [207, 175] width 78 height 13
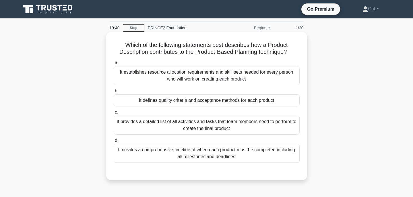
click at [188, 103] on div "It defines quality criteria and acceptance methods for each product" at bounding box center [207, 100] width 186 height 12
click at [114, 93] on input "b. It defines quality criteria and acceptance methods for each product" at bounding box center [114, 91] width 0 height 4
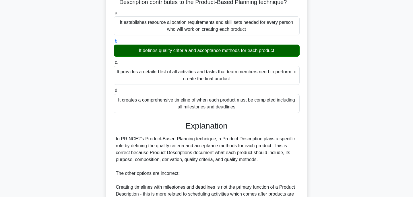
scroll to position [157, 0]
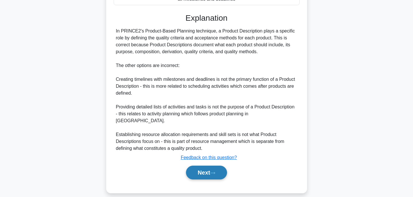
click at [203, 167] on button "Next" at bounding box center [206, 172] width 41 height 14
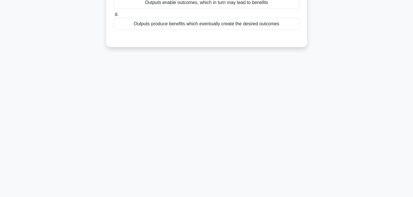
scroll to position [0, 0]
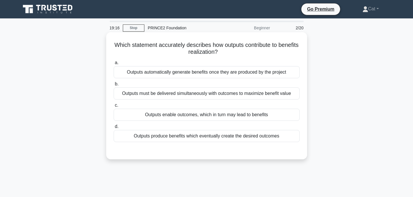
click at [193, 115] on div "Outputs enable outcomes, which in turn may lead to benefits" at bounding box center [207, 115] width 186 height 12
click at [114, 107] on input "c. Outputs enable outcomes, which in turn may lead to benefits" at bounding box center [114, 105] width 0 height 4
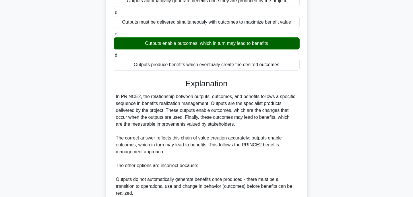
scroll to position [148, 0]
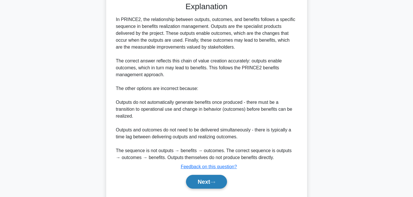
click at [220, 183] on button "Next" at bounding box center [206, 182] width 41 height 14
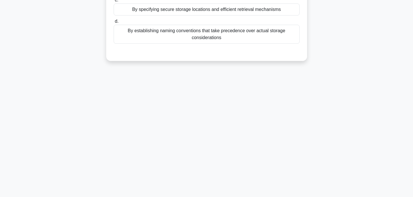
scroll to position [0, 0]
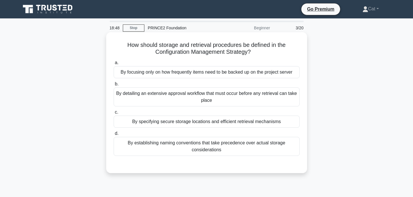
click at [170, 125] on div "By specifying secure storage locations and efficient retrieval mechanisms" at bounding box center [207, 121] width 186 height 12
click at [114, 114] on input "c. By specifying secure storage locations and efficient retrieval mechanisms" at bounding box center [114, 112] width 0 height 4
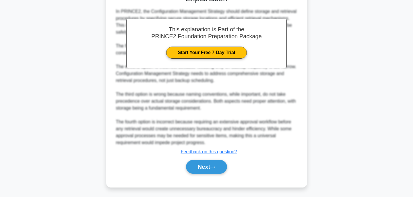
scroll to position [171, 0]
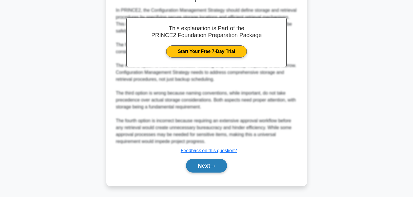
click at [204, 165] on button "Next" at bounding box center [206, 166] width 41 height 14
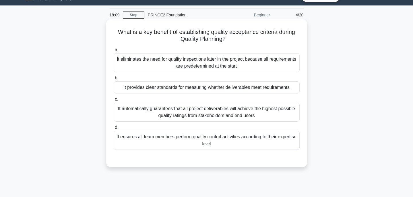
scroll to position [13, 0]
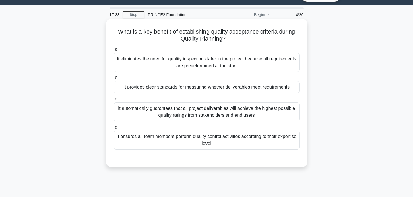
click at [168, 88] on div "It provides clear standards for measuring whether deliverables meet requirements" at bounding box center [207, 87] width 186 height 12
click at [114, 80] on input "b. It provides clear standards for measuring whether deliverables meet requirem…" at bounding box center [114, 78] width 0 height 4
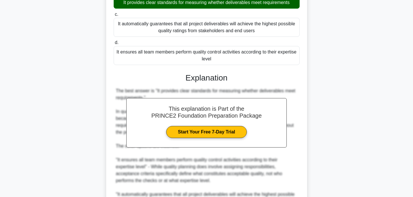
scroll to position [182, 0]
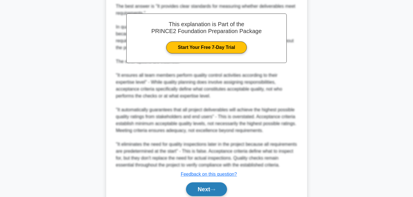
click at [203, 182] on button "Next" at bounding box center [206, 189] width 41 height 14
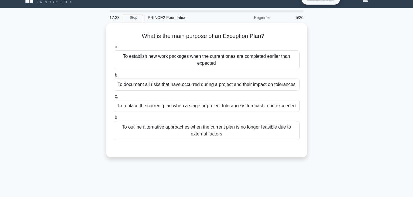
scroll to position [0, 0]
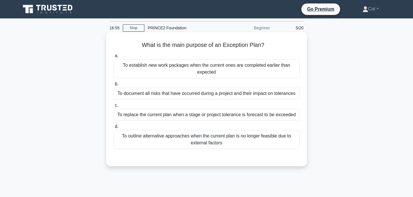
click at [189, 115] on div "To replace the current plan when a stage or project tolerance is forecast to be…" at bounding box center [207, 115] width 186 height 12
click at [114, 107] on input "c. To replace the current plan when a stage or project tolerance is forecast to…" at bounding box center [114, 105] width 0 height 4
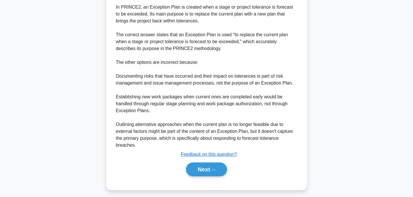
scroll to position [168, 0]
click at [204, 163] on button "Next" at bounding box center [206, 169] width 41 height 14
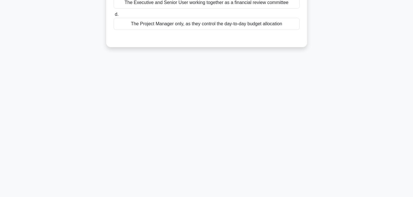
scroll to position [0, 0]
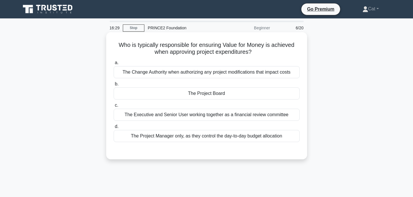
click at [212, 96] on div "The Project Board" at bounding box center [207, 93] width 186 height 12
click at [114, 86] on input "b. The Project Board" at bounding box center [114, 84] width 0 height 4
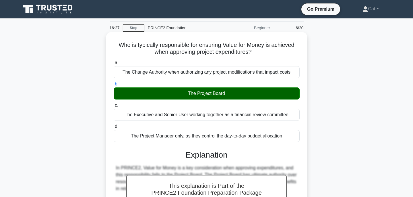
scroll to position [116, 0]
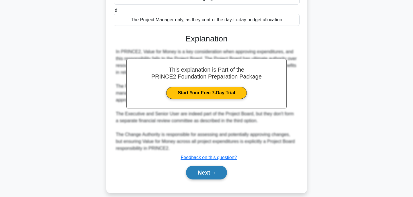
click at [225, 165] on button "Next" at bounding box center [206, 172] width 41 height 14
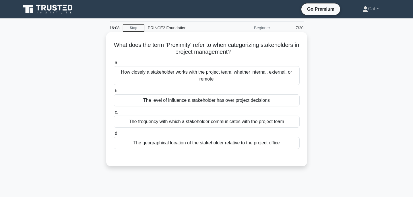
click at [190, 74] on div "How closely a stakeholder works with the project team, whether internal, extern…" at bounding box center [207, 75] width 186 height 19
click at [114, 65] on input "a. How closely a stakeholder works with the project team, whether internal, ext…" at bounding box center [114, 63] width 0 height 4
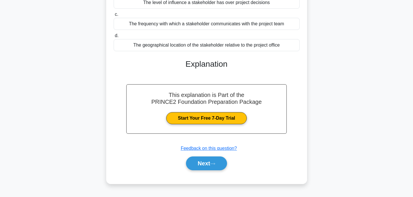
scroll to position [99, 0]
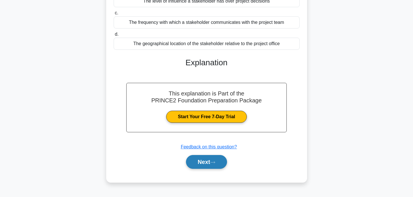
click at [200, 165] on button "Next" at bounding box center [206, 162] width 41 height 14
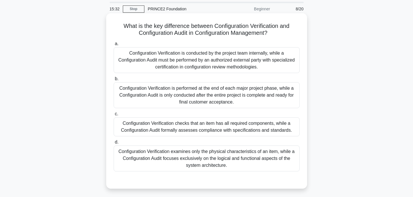
scroll to position [20, 0]
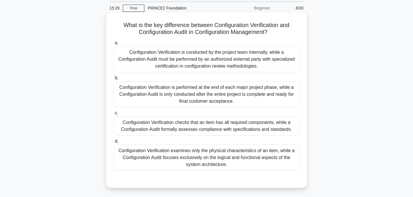
click at [194, 52] on div "Configuration Verification is conducted by the project team internally, while a…" at bounding box center [207, 59] width 186 height 26
click at [114, 45] on input "a. Configuration Verification is conducted by the project team internally, whil…" at bounding box center [114, 43] width 0 height 4
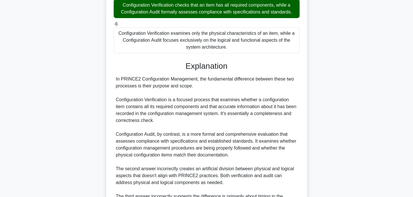
scroll to position [227, 0]
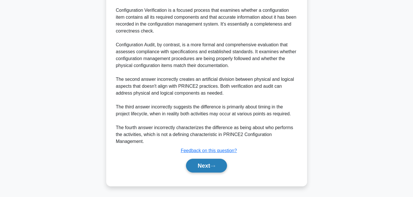
click at [218, 164] on button "Next" at bounding box center [206, 166] width 41 height 14
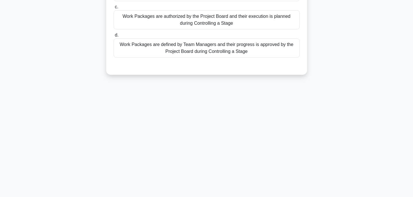
scroll to position [0, 0]
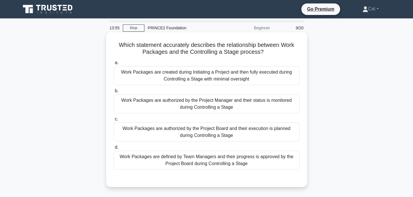
click at [224, 109] on div "Work Packages are authorized by the Project Manager and their status is monitor…" at bounding box center [207, 103] width 186 height 19
click at [114, 93] on input "b. Work Packages are authorized by the Project Manager and their status is moni…" at bounding box center [114, 91] width 0 height 4
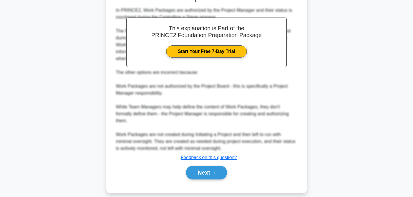
scroll to position [185, 0]
click at [215, 167] on button "Next" at bounding box center [206, 172] width 41 height 14
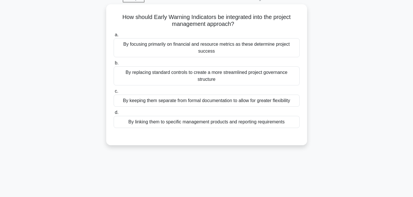
scroll to position [0, 0]
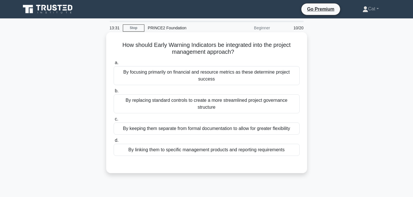
click at [204, 152] on div "By linking them to specific management products and reporting requirements" at bounding box center [207, 150] width 186 height 12
click at [114, 142] on input "d. By linking them to specific management products and reporting requirements" at bounding box center [114, 140] width 0 height 4
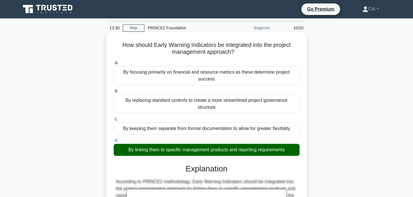
scroll to position [144, 0]
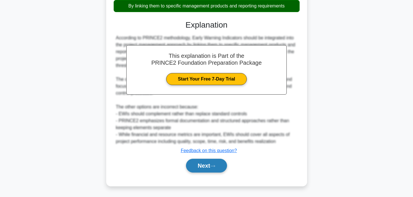
click at [210, 164] on button "Next" at bounding box center [206, 166] width 41 height 14
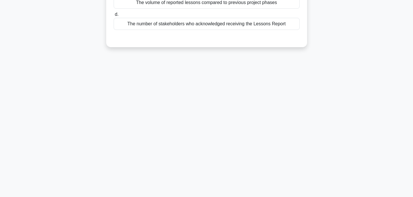
scroll to position [0, 0]
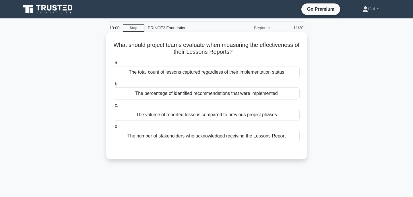
click at [199, 93] on div "The percentage of identified recommendations that were implemented" at bounding box center [207, 93] width 186 height 12
click at [114, 86] on input "b. The percentage of identified recommendations that were implemented" at bounding box center [114, 84] width 0 height 4
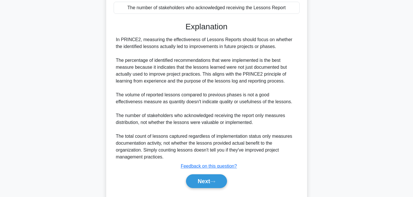
scroll to position [136, 0]
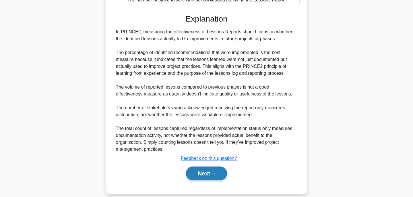
click at [212, 171] on button "Next" at bounding box center [206, 173] width 41 height 14
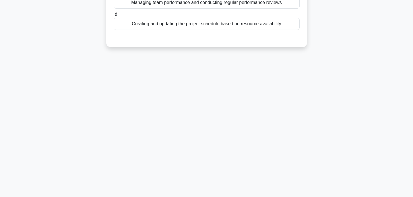
scroll to position [0, 0]
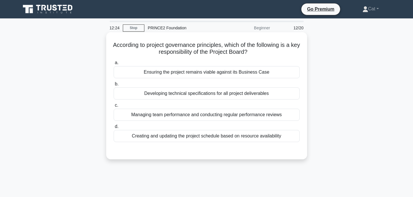
click at [248, 72] on div "Ensuring the project remains viable against its Business Case" at bounding box center [207, 72] width 186 height 12
click at [114, 65] on input "a. Ensuring the project remains viable against its Business Case" at bounding box center [114, 63] width 0 height 4
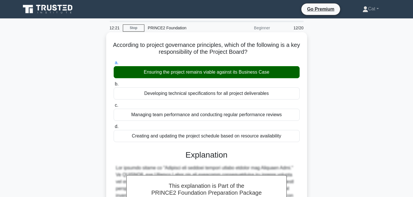
scroll to position [130, 0]
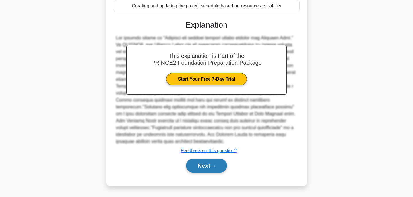
click at [199, 169] on button "Next" at bounding box center [206, 166] width 41 height 14
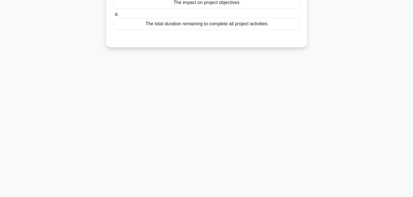
scroll to position [0, 0]
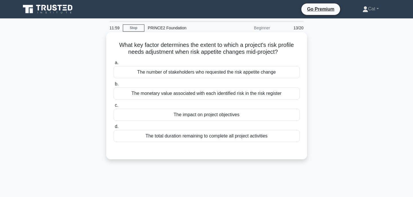
click at [226, 115] on div "The impact on project objectives" at bounding box center [207, 115] width 186 height 12
click at [114, 107] on input "c. The impact on project objectives" at bounding box center [114, 105] width 0 height 4
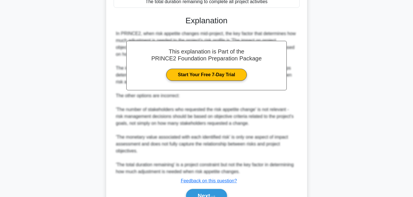
scroll to position [164, 0]
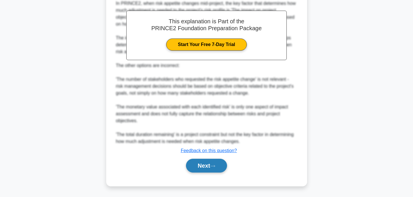
click at [219, 169] on button "Next" at bounding box center [206, 166] width 41 height 14
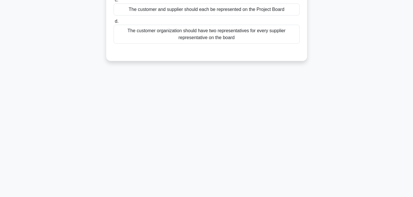
scroll to position [0, 0]
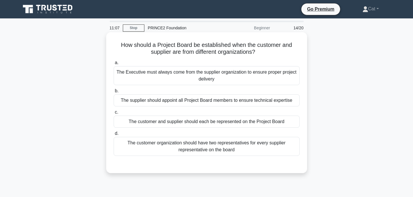
click at [242, 119] on div "The customer and supplier should each be represented on the Project Board" at bounding box center [207, 121] width 186 height 12
click at [114, 114] on input "c. The customer and supplier should each be represented on the Project Board" at bounding box center [114, 112] width 0 height 4
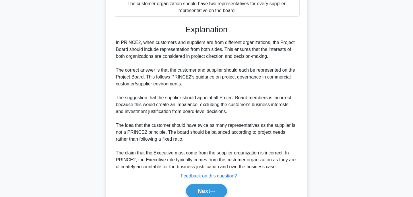
scroll to position [164, 0]
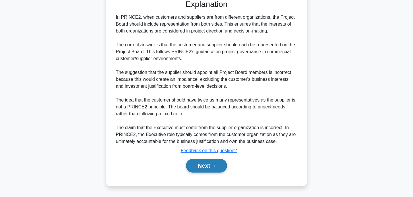
click at [206, 167] on button "Next" at bounding box center [206, 166] width 41 height 14
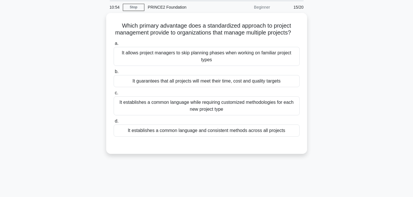
scroll to position [0, 0]
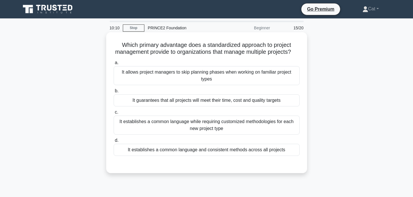
click at [235, 152] on div "It establishes a common language and consistent methods across all projects" at bounding box center [207, 150] width 186 height 12
click at [114, 142] on input "d. It establishes a common language and consistent methods across all projects" at bounding box center [114, 140] width 0 height 4
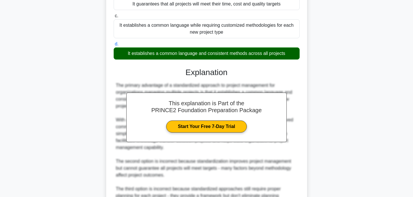
scroll to position [185, 0]
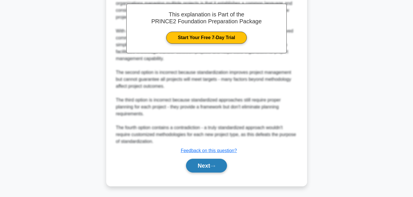
click at [207, 164] on button "Next" at bounding box center [206, 166] width 41 height 14
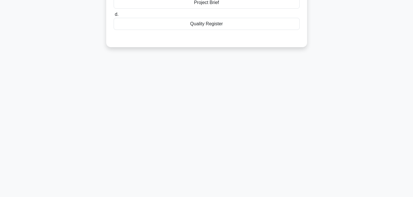
scroll to position [0, 0]
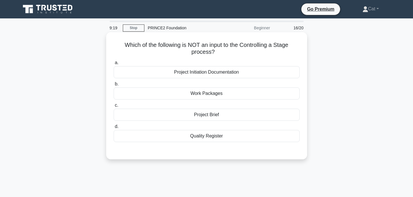
click at [206, 114] on div "Project Brief" at bounding box center [207, 115] width 186 height 12
click at [114, 107] on input "c. Project Brief" at bounding box center [114, 105] width 0 height 4
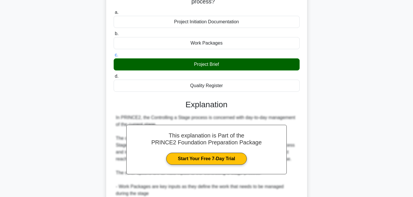
scroll to position [164, 0]
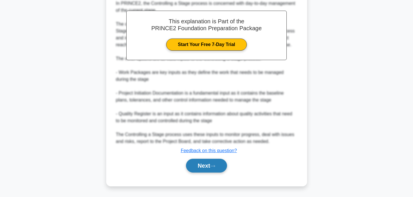
click at [215, 166] on icon at bounding box center [212, 165] width 5 height 3
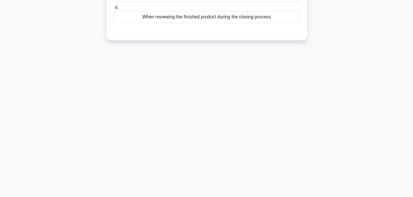
scroll to position [0, 0]
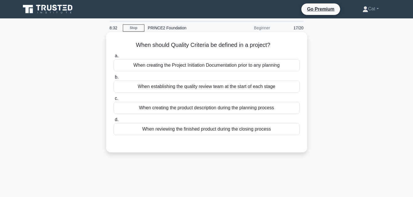
click at [265, 65] on div "When creating the Project Initiation Documentation prior to any planning" at bounding box center [207, 65] width 186 height 12
click at [114, 58] on input "a. When creating the Project Initiation Documentation prior to any planning" at bounding box center [114, 56] width 0 height 4
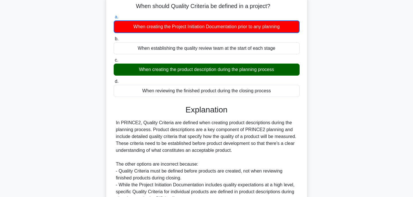
scroll to position [113, 0]
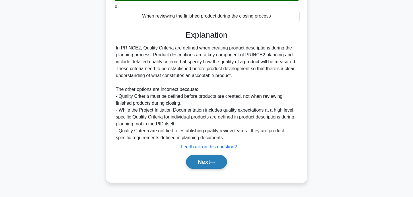
click at [211, 161] on button "Next" at bounding box center [206, 162] width 41 height 14
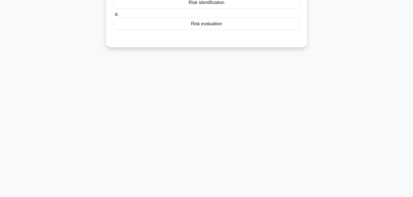
scroll to position [0, 0]
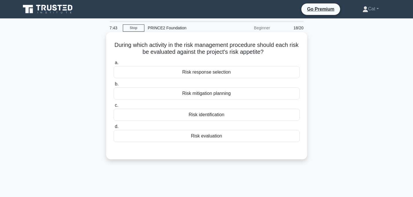
click at [186, 139] on div "Risk evaluation" at bounding box center [207, 136] width 186 height 12
click at [114, 128] on input "d. Risk evaluation" at bounding box center [114, 127] width 0 height 4
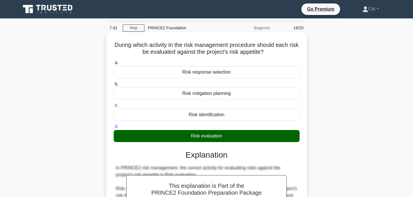
scroll to position [137, 0]
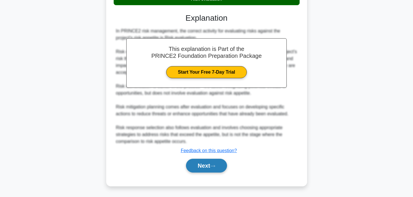
click at [213, 165] on icon at bounding box center [212, 165] width 5 height 3
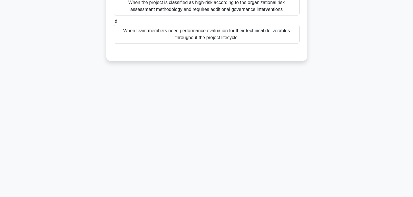
scroll to position [0, 0]
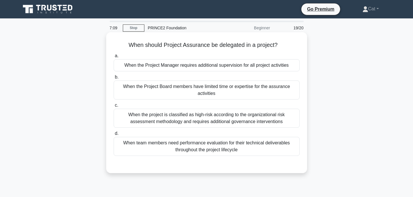
click at [215, 123] on div "When the project is classified as high-risk according to the organizational ris…" at bounding box center [207, 118] width 186 height 19
click at [114, 107] on input "c. When the project is classified as high-risk according to the organizational …" at bounding box center [114, 105] width 0 height 4
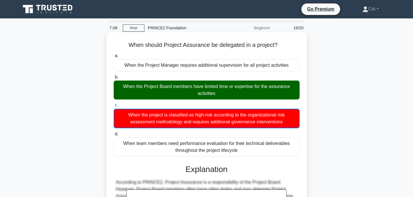
click at [217, 86] on div "When the Project Board members have limited time or expertise for the assurance…" at bounding box center [207, 89] width 186 height 19
click at [114, 79] on input "b. When the Project Board members have limited time or expertise for the assura…" at bounding box center [114, 77] width 0 height 4
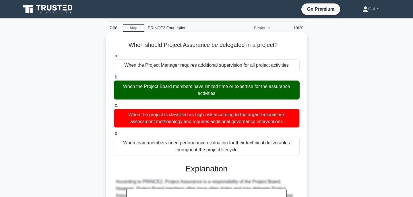
click at [217, 86] on div "When the Project Board members have limited time or expertise for the assurance…" at bounding box center [207, 89] width 186 height 19
click at [114, 79] on input "b. When the Project Board members have limited time or expertise for the assura…" at bounding box center [114, 77] width 0 height 4
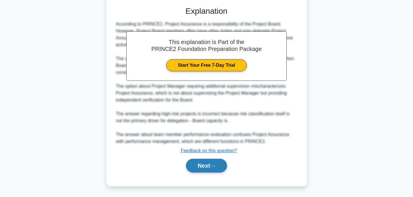
click at [205, 164] on button "Next" at bounding box center [206, 166] width 41 height 14
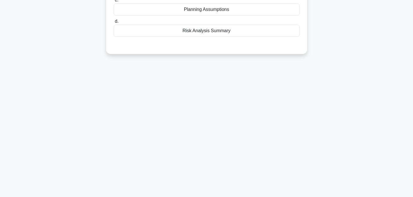
scroll to position [0, 0]
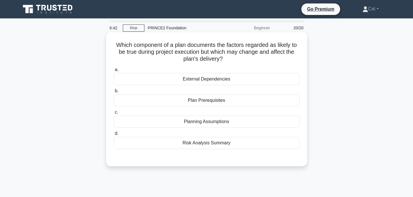
click at [200, 121] on div "Planning Assumptions" at bounding box center [207, 121] width 186 height 12
click at [114, 114] on input "c. Planning Assumptions" at bounding box center [114, 112] width 0 height 4
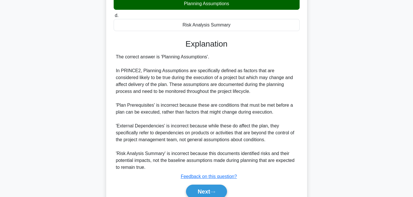
scroll to position [144, 0]
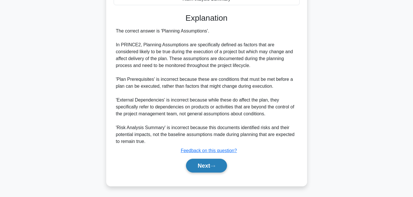
click at [217, 169] on button "Next" at bounding box center [206, 166] width 41 height 14
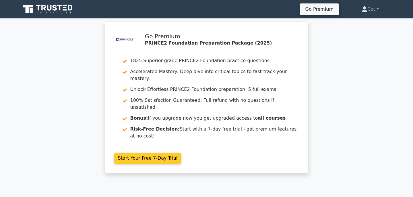
click at [146, 152] on link "Start Your Free 7-Day Trial" at bounding box center [147, 157] width 67 height 11
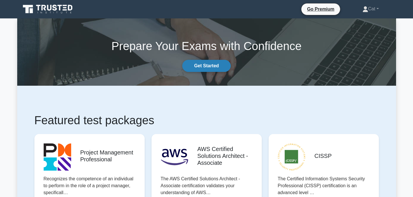
scroll to position [265, 0]
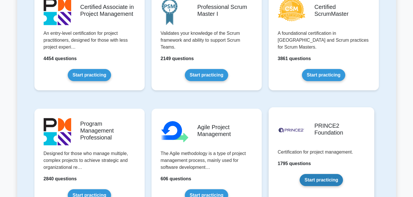
click at [318, 176] on link "Start practicing" at bounding box center [321, 180] width 43 height 12
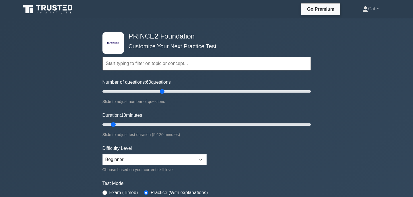
drag, startPoint x: 109, startPoint y: 92, endPoint x: 163, endPoint y: 92, distance: 53.1
type input "60"
click at [163, 92] on input "Number of questions: 60 questions" at bounding box center [207, 91] width 208 height 7
drag, startPoint x: 113, startPoint y: 124, endPoint x: 201, endPoint y: 124, distance: 87.6
type input "60"
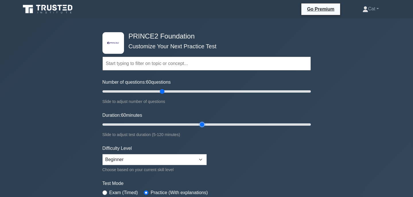
click at [201, 124] on input "Duration: 60 minutes" at bounding box center [207, 124] width 208 height 7
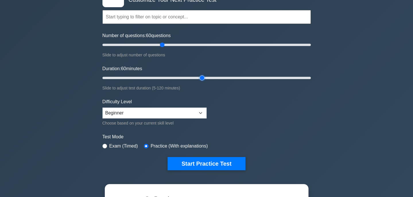
scroll to position [55, 0]
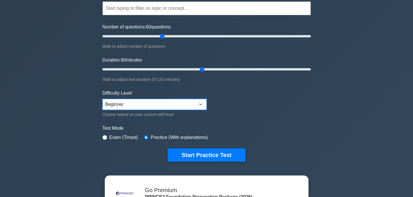
click at [171, 104] on select "Beginner Intermediate Expert" at bounding box center [155, 104] width 104 height 11
select select "expert"
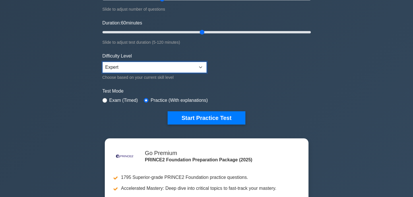
scroll to position [93, 0]
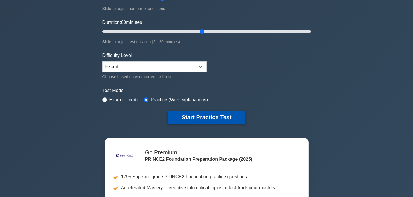
click at [203, 120] on button "Start Practice Test" at bounding box center [207, 117] width 78 height 13
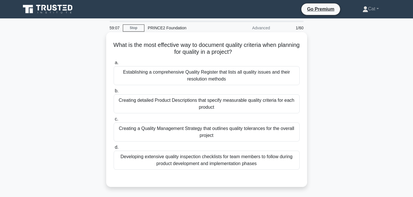
click at [205, 98] on div "Creating detailed Product Descriptions that specify measurable quality criteria…" at bounding box center [207, 103] width 186 height 19
click at [114, 93] on input "b. Creating detailed Product Descriptions that specify measurable quality crite…" at bounding box center [114, 91] width 0 height 4
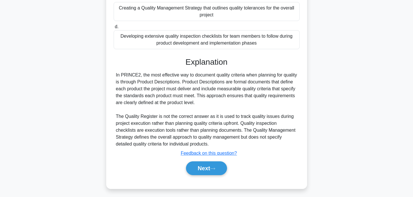
scroll to position [122, 0]
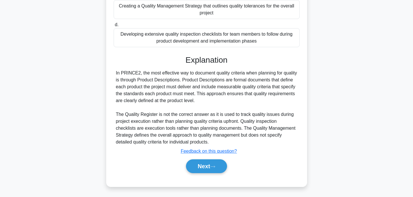
click at [192, 158] on div "Next" at bounding box center [207, 166] width 186 height 18
click at [192, 164] on button "Next" at bounding box center [206, 166] width 41 height 14
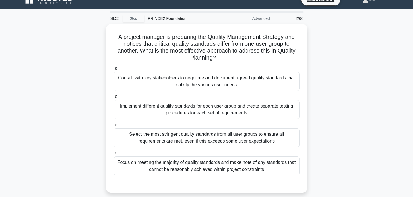
scroll to position [0, 0]
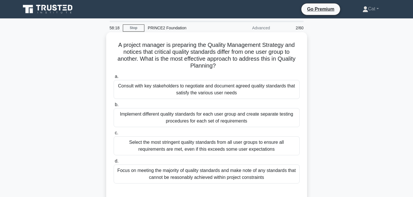
click at [208, 92] on div "Consult with key stakeholders to negotiate and document agreed quality standard…" at bounding box center [207, 89] width 186 height 19
click at [114, 78] on input "a. Consult with key stakeholders to negotiate and document agreed quality stand…" at bounding box center [114, 77] width 0 height 4
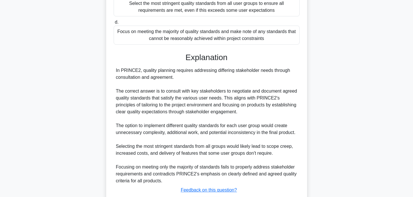
scroll to position [178, 0]
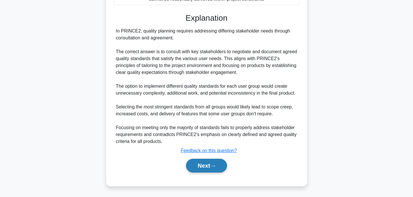
click at [209, 165] on button "Next" at bounding box center [206, 166] width 41 height 14
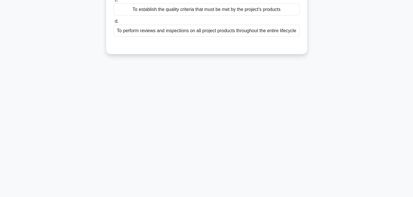
scroll to position [0, 0]
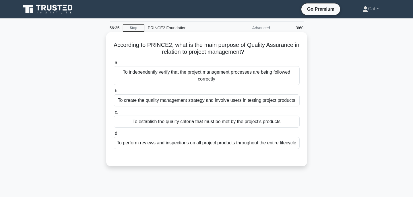
click at [212, 127] on div "To establish the quality criteria that must be met by the project's products" at bounding box center [207, 121] width 186 height 12
click at [114, 114] on input "c. To establish the quality criteria that must be met by the project's products" at bounding box center [114, 112] width 0 height 4
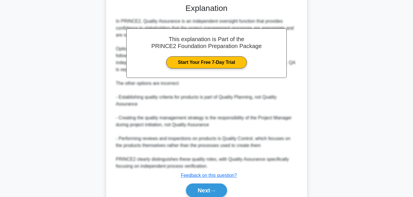
scroll to position [179, 0]
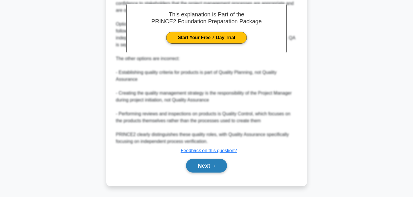
click at [221, 163] on button "Next" at bounding box center [206, 166] width 41 height 14
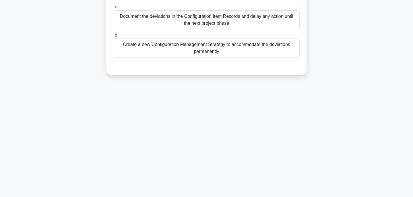
scroll to position [0, 0]
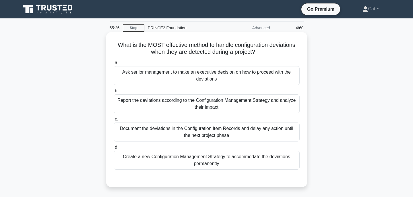
click at [219, 109] on div "Report the deviations according to the Configuration Management Strategy and an…" at bounding box center [207, 103] width 186 height 19
click at [114, 93] on input "b. Report the deviations according to the Configuration Management Strategy and…" at bounding box center [114, 91] width 0 height 4
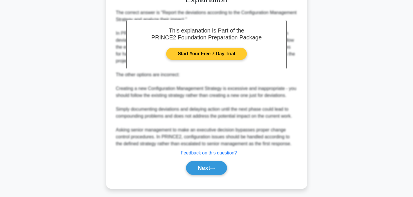
scroll to position [185, 0]
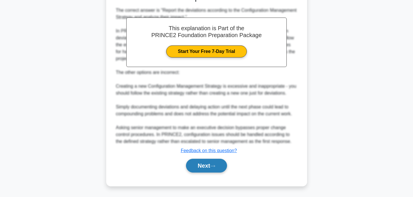
click at [215, 169] on button "Next" at bounding box center [206, 166] width 41 height 14
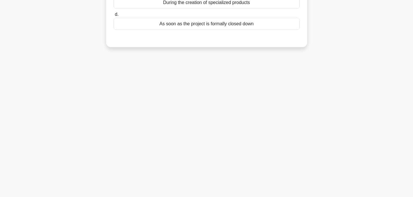
scroll to position [0, 0]
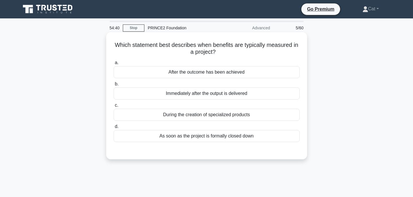
click at [211, 116] on div "During the creation of specialized products" at bounding box center [207, 115] width 186 height 12
click at [114, 107] on input "c. During the creation of specialized products" at bounding box center [114, 105] width 0 height 4
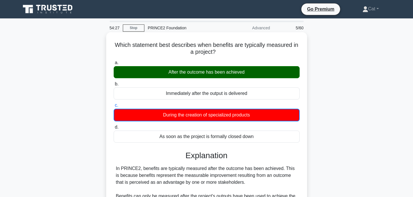
scroll to position [151, 0]
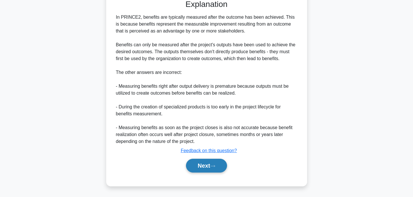
click at [222, 165] on button "Next" at bounding box center [206, 166] width 41 height 14
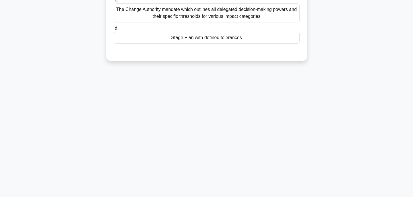
scroll to position [0, 0]
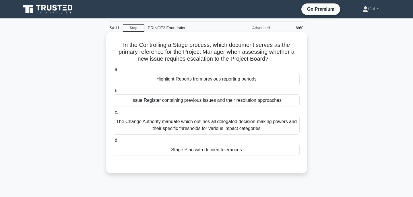
click at [222, 101] on div "Issue Register containing previous issues and their resolution approaches" at bounding box center [207, 100] width 186 height 12
click at [114, 93] on input "b. Issue Register containing previous issues and their resolution approaches" at bounding box center [114, 91] width 0 height 4
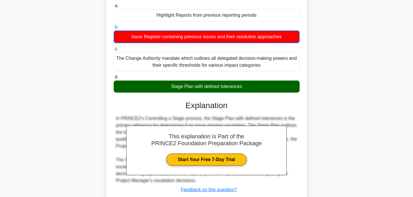
scroll to position [113, 0]
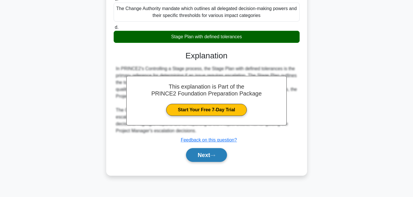
click at [222, 154] on button "Next" at bounding box center [206, 155] width 41 height 14
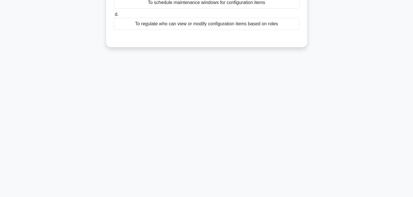
scroll to position [0, 0]
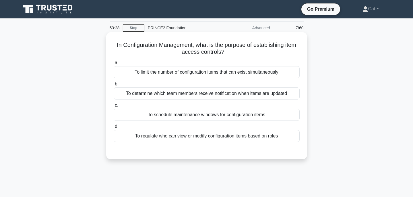
click at [230, 136] on div "To regulate who can view or modify configuration items based on roles" at bounding box center [207, 136] width 186 height 12
click at [114, 128] on input "d. To regulate who can view or modify configuration items based on roles" at bounding box center [114, 127] width 0 height 4
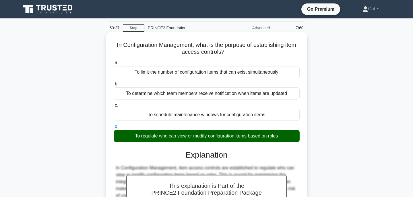
scroll to position [113, 0]
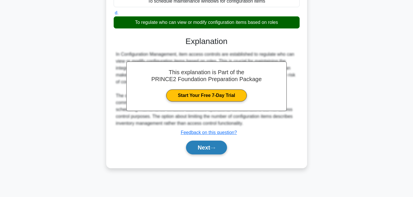
click at [227, 150] on button "Next" at bounding box center [206, 147] width 41 height 14
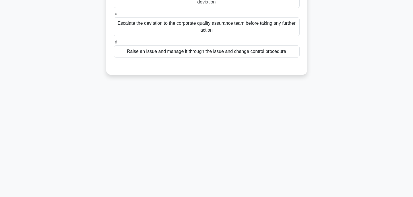
scroll to position [0, 0]
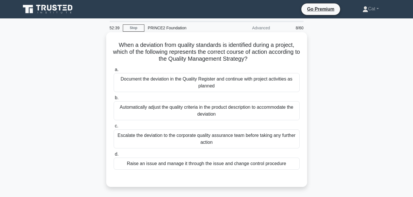
click at [229, 162] on div "Raise an issue and manage it through the issue and change control procedure" at bounding box center [207, 163] width 186 height 12
click at [114, 156] on input "d. Raise an issue and manage it through the issue and change control procedure" at bounding box center [114, 154] width 0 height 4
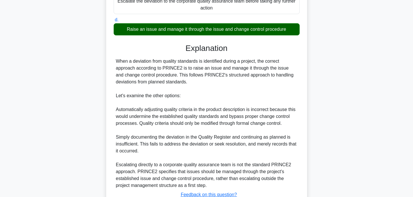
scroll to position [178, 0]
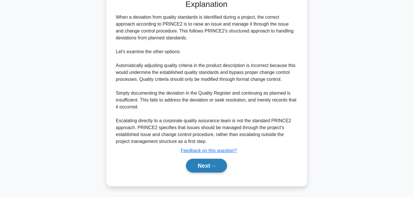
click at [212, 165] on button "Next" at bounding box center [206, 166] width 41 height 14
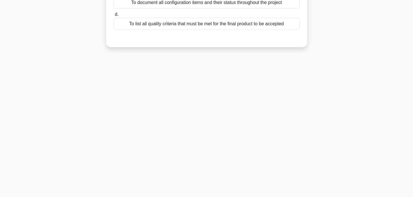
scroll to position [0, 0]
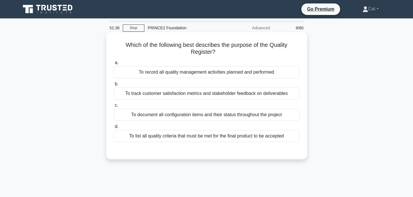
click at [213, 130] on div "To list all quality criteria that must be met for the final product to be accep…" at bounding box center [207, 136] width 186 height 12
click at [114, 128] on input "d. To list all quality criteria that must be met for the final product to be ac…" at bounding box center [114, 127] width 0 height 4
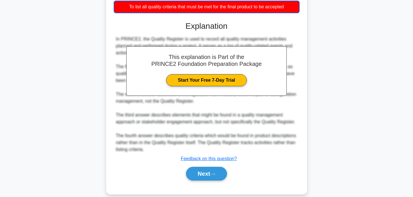
scroll to position [137, 0]
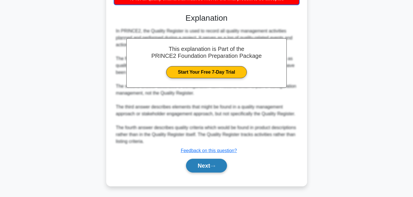
click at [219, 166] on button "Next" at bounding box center [206, 166] width 41 height 14
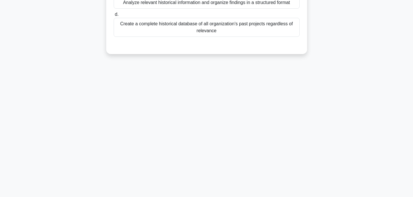
scroll to position [0, 0]
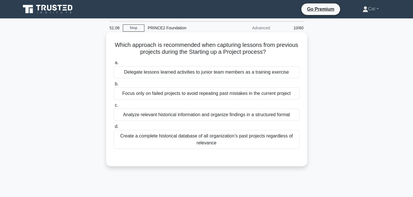
click at [222, 111] on div "Analyze relevant historical information and organize findings in a structured f…" at bounding box center [207, 115] width 186 height 12
click at [114, 107] on input "c. Analyze relevant historical information and organize findings in a structure…" at bounding box center [114, 105] width 0 height 4
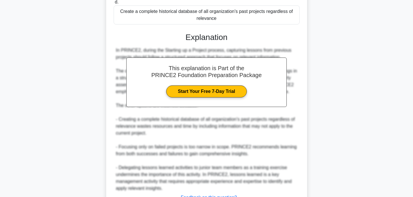
scroll to position [171, 0]
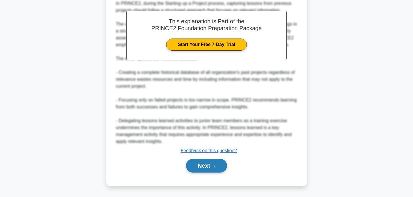
click at [206, 163] on button "Next" at bounding box center [206, 166] width 41 height 14
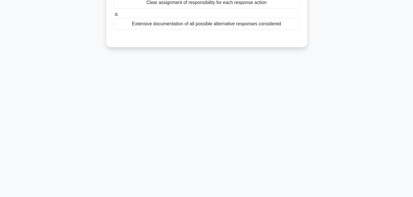
scroll to position [0, 0]
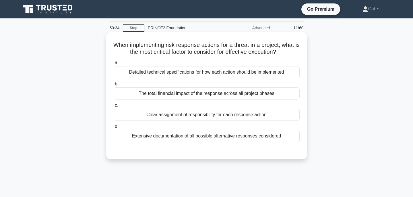
click at [210, 118] on div "Clear assignment of responsibility for each response action" at bounding box center [207, 115] width 186 height 12
click at [114, 107] on input "c. Clear assignment of responsibility for each response action" at bounding box center [114, 105] width 0 height 4
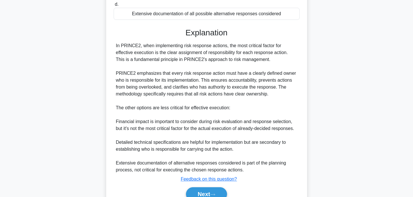
scroll to position [150, 0]
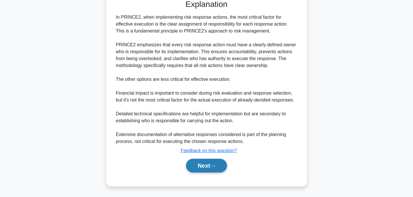
click at [196, 163] on button "Next" at bounding box center [206, 166] width 41 height 14
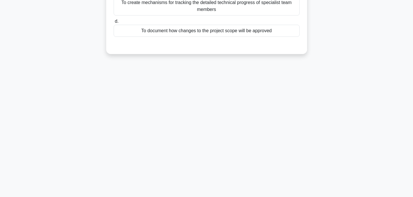
scroll to position [0, 0]
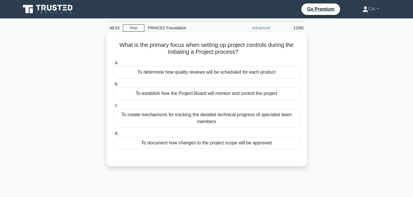
click at [217, 88] on div "To establish how the Project Board will monitor and control the project" at bounding box center [207, 93] width 186 height 12
click at [114, 86] on input "b. To establish how the Project Board will monitor and control the project" at bounding box center [114, 84] width 0 height 4
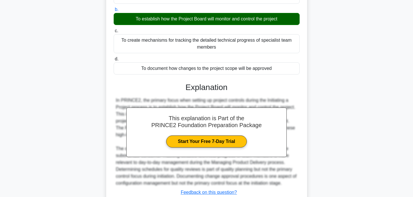
scroll to position [116, 0]
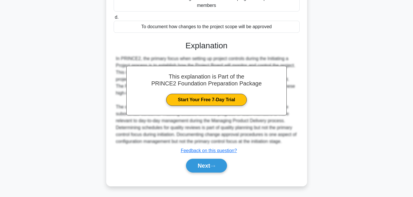
click at [207, 158] on div "Next" at bounding box center [207, 165] width 186 height 18
click at [207, 164] on button "Next" at bounding box center [206, 166] width 41 height 14
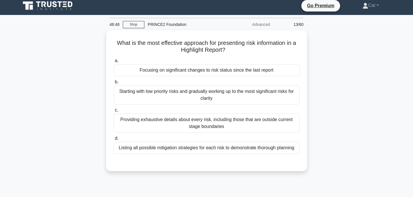
scroll to position [0, 0]
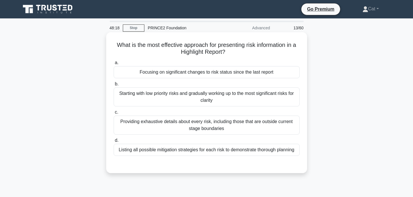
click at [254, 73] on div "Focusing on significant changes to risk status since the last report" at bounding box center [207, 72] width 186 height 12
click at [114, 65] on input "a. Focusing on significant changes to risk status since the last report" at bounding box center [114, 63] width 0 height 4
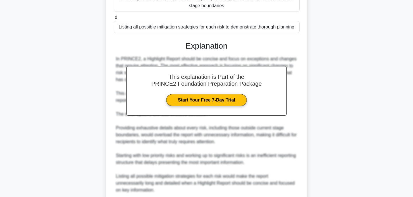
scroll to position [165, 0]
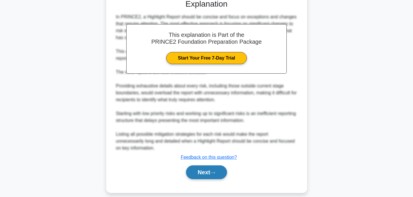
click at [214, 168] on button "Next" at bounding box center [206, 172] width 41 height 14
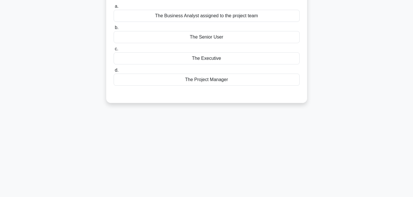
scroll to position [0, 0]
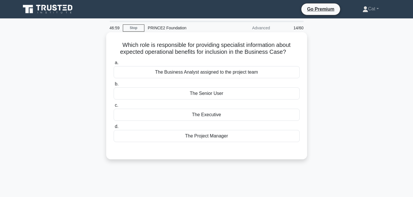
click at [217, 95] on div "The Senior User" at bounding box center [207, 93] width 186 height 12
click at [114, 86] on input "b. The Senior User" at bounding box center [114, 84] width 0 height 4
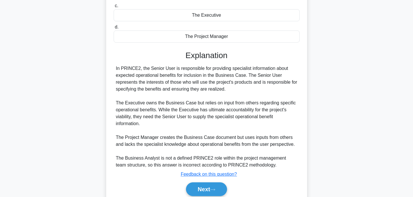
scroll to position [123, 0]
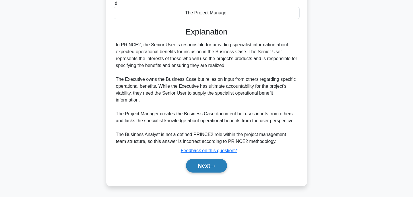
click at [209, 162] on button "Next" at bounding box center [206, 166] width 41 height 14
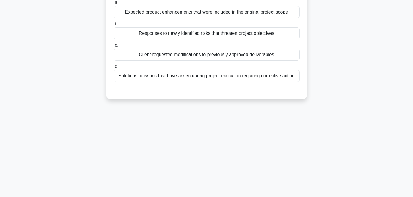
scroll to position [0, 0]
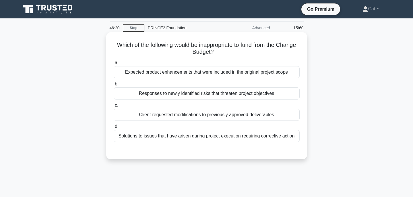
click at [235, 119] on div "Client-requested modifications to previously approved deliverables" at bounding box center [207, 115] width 186 height 12
click at [114, 107] on input "c. Client-requested modifications to previously approved deliverables" at bounding box center [114, 105] width 0 height 4
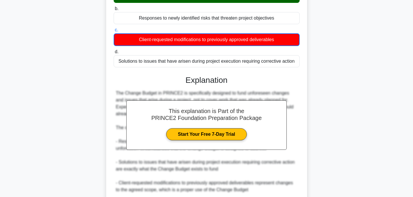
scroll to position [123, 0]
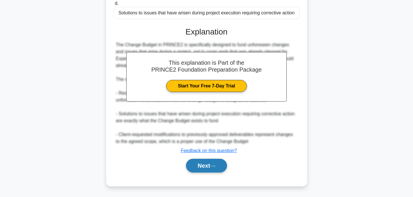
click at [215, 162] on button "Next" at bounding box center [206, 166] width 41 height 14
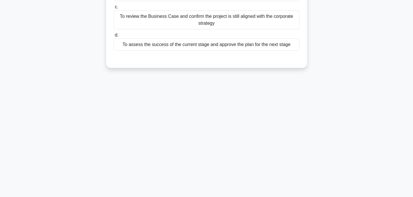
scroll to position [0, 0]
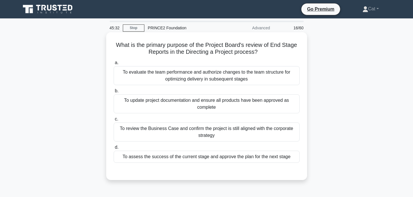
click at [221, 136] on div "To review the Business Case and confirm the project is still aligned with the c…" at bounding box center [207, 131] width 186 height 19
click at [114, 121] on input "c. To review the Business Case and confirm the project is still aligned with th…" at bounding box center [114, 119] width 0 height 4
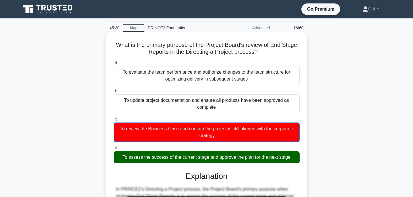
click at [216, 159] on div "To assess the success of the current stage and approve the plan for the next st…" at bounding box center [207, 157] width 186 height 12
click at [114, 150] on input "d. To assess the success of the current stage and approve the plan for the next…" at bounding box center [114, 148] width 0 height 4
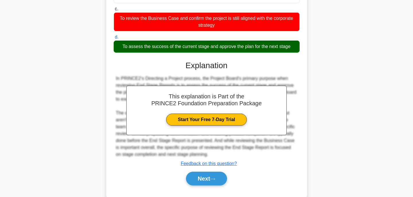
scroll to position [123, 0]
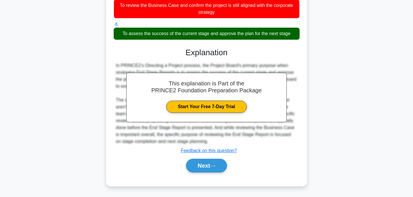
click at [216, 176] on div "a. To evaluate the team performance and authorize changes to the team structure…" at bounding box center [206, 57] width 187 height 244
click at [216, 172] on div "Next" at bounding box center [207, 165] width 186 height 18
click at [217, 169] on button "Next" at bounding box center [206, 166] width 41 height 14
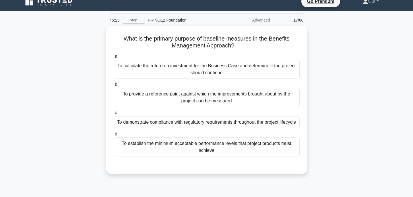
scroll to position [0, 0]
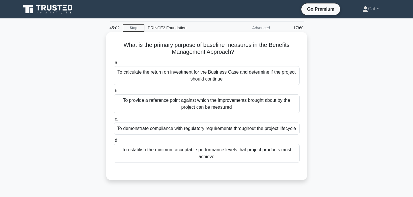
click at [214, 157] on div "To establish the minimum acceptable performance levels that project products mu…" at bounding box center [207, 153] width 186 height 19
click at [114, 142] on input "d. To establish the minimum acceptable performance levels that project products…" at bounding box center [114, 140] width 0 height 4
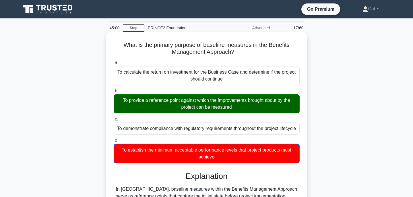
click at [212, 111] on div "To provide a reference point against which the improvements brought about by th…" at bounding box center [207, 103] width 186 height 19
click at [114, 93] on input "b. To provide a reference point against which the improvements brought about by…" at bounding box center [114, 91] width 0 height 4
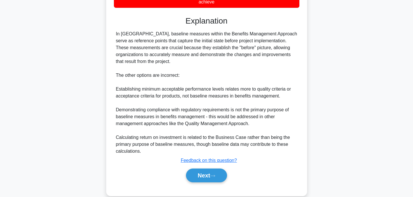
scroll to position [159, 0]
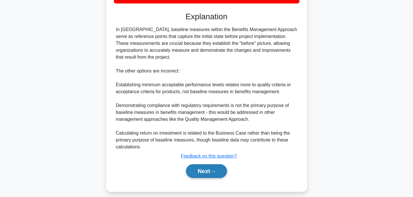
click at [200, 174] on button "Next" at bounding box center [206, 171] width 41 height 14
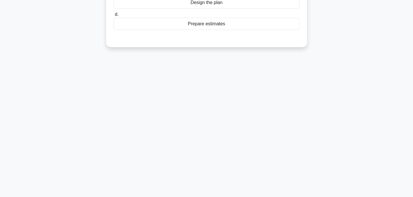
scroll to position [0, 0]
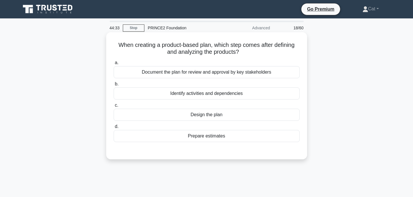
click at [218, 93] on div "Identify activities and dependencies" at bounding box center [207, 93] width 186 height 12
click at [114, 86] on input "b. Identify activities and dependencies" at bounding box center [114, 84] width 0 height 4
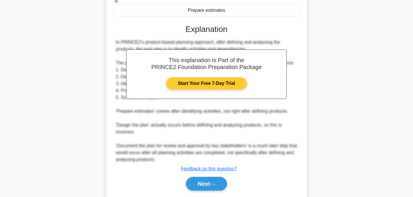
scroll to position [144, 0]
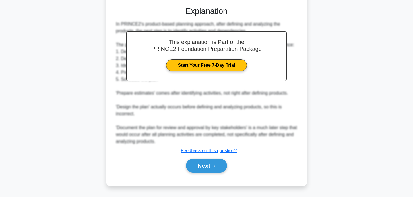
click at [208, 175] on div "a. Document the plan for review and approval by key stakeholders b. Identify ac…" at bounding box center [206, 46] width 187 height 265
click at [211, 170] on button "Next" at bounding box center [206, 166] width 41 height 14
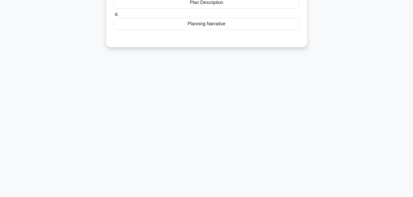
scroll to position [0, 0]
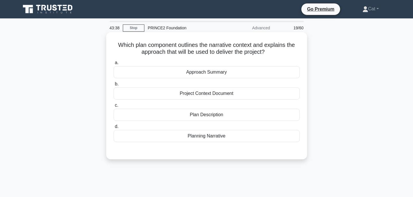
click at [227, 94] on div "Project Context Document" at bounding box center [207, 93] width 186 height 12
click at [114, 86] on input "b. Project Context Document" at bounding box center [114, 84] width 0 height 4
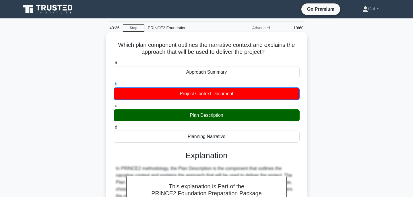
click at [222, 118] on div "Plan Description" at bounding box center [207, 115] width 186 height 12
click at [114, 108] on input "c. Plan Description" at bounding box center [114, 106] width 0 height 4
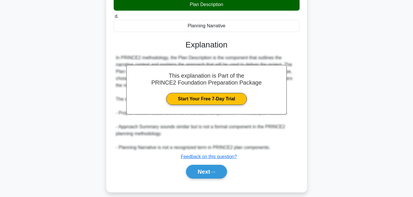
scroll to position [116, 0]
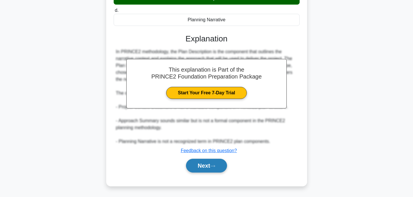
click at [209, 166] on button "Next" at bounding box center [206, 166] width 41 height 14
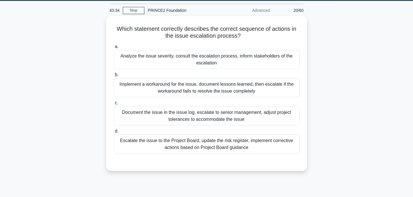
scroll to position [0, 0]
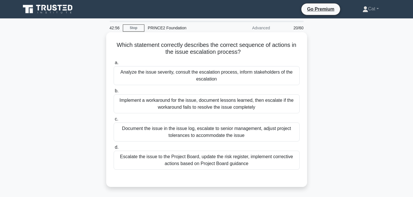
click at [227, 75] on div "Analyze the issue severity, consult the escalation process, inform stakeholders…" at bounding box center [207, 75] width 186 height 19
click at [114, 65] on input "a. Analyze the issue severity, consult the escalation process, inform stakehold…" at bounding box center [114, 63] width 0 height 4
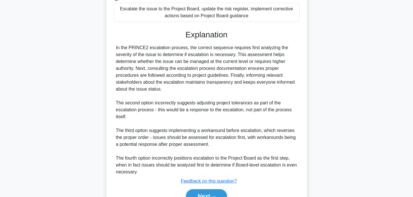
scroll to position [178, 0]
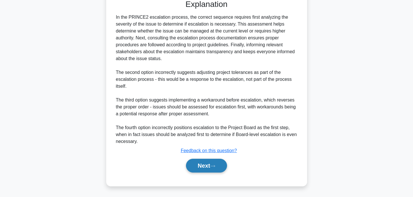
click at [208, 170] on button "Next" at bounding box center [206, 166] width 41 height 14
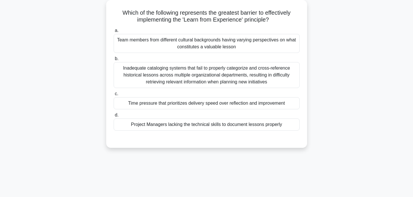
scroll to position [0, 0]
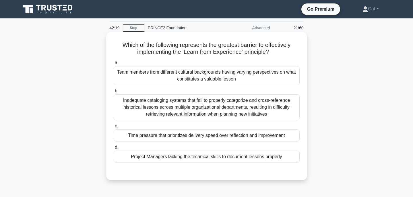
click at [231, 140] on div "Time pressure that prioritizes delivery speed over reflection and improvement" at bounding box center [207, 135] width 186 height 12
click at [114, 128] on input "c. Time pressure that prioritizes delivery speed over reflection and improvement" at bounding box center [114, 126] width 0 height 4
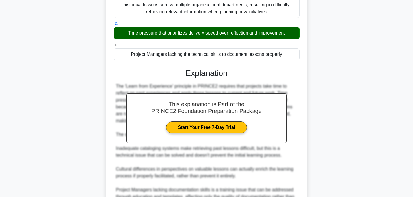
scroll to position [164, 0]
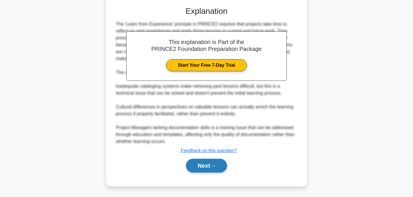
click at [209, 164] on button "Next" at bounding box center [206, 166] width 41 height 14
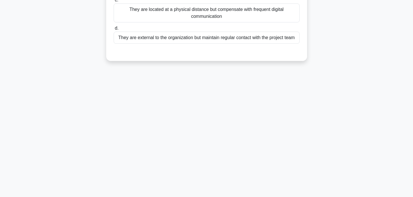
scroll to position [0, 0]
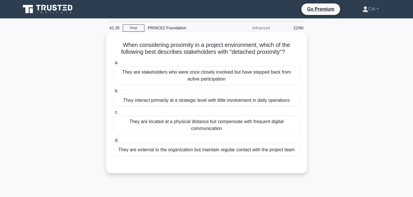
click at [210, 78] on div "They are stakeholders who were once closely involved but have stepped back from…" at bounding box center [207, 75] width 186 height 19
click at [114, 65] on input "a. They are stakeholders who were once closely involved but have stepped back f…" at bounding box center [114, 63] width 0 height 4
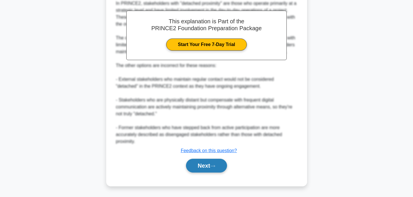
click at [222, 169] on button "Next" at bounding box center [206, 166] width 41 height 14
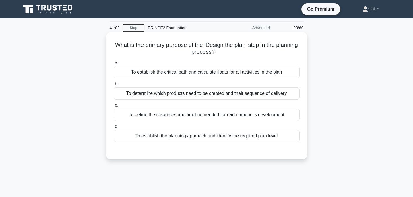
click at [231, 137] on div "To establish the planning approach and identify the required plan level" at bounding box center [207, 136] width 186 height 12
click at [114, 128] on input "d. To establish the planning approach and identify the required plan level" at bounding box center [114, 127] width 0 height 4
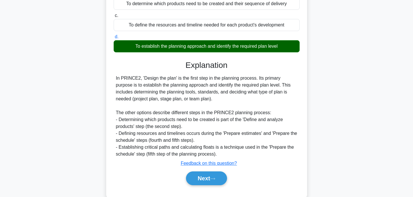
scroll to position [94, 0]
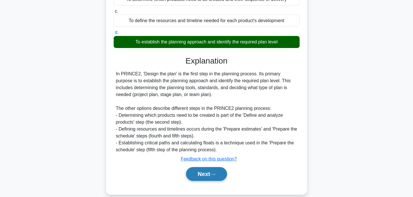
click at [215, 177] on button "Next" at bounding box center [206, 174] width 41 height 14
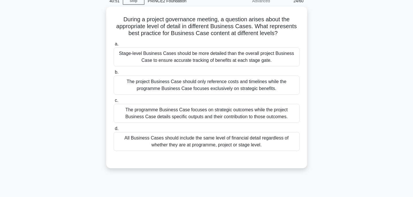
scroll to position [0, 0]
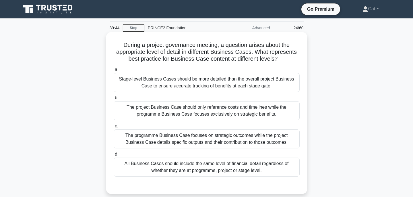
click at [197, 84] on div "Stage-level Business Cases should be more detailed than the overall project Bus…" at bounding box center [207, 82] width 186 height 19
click at [114, 72] on input "a. Stage-level Business Cases should be more detailed than the overall project …" at bounding box center [114, 70] width 0 height 4
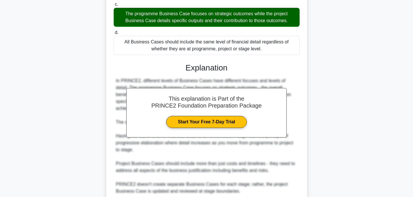
scroll to position [192, 0]
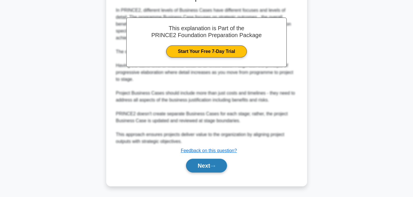
click at [204, 165] on button "Next" at bounding box center [206, 166] width 41 height 14
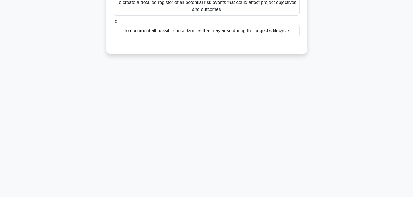
scroll to position [0, 0]
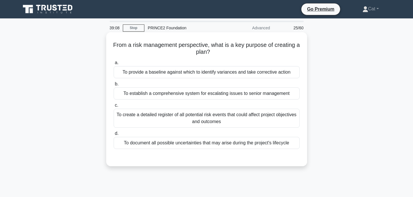
click at [233, 95] on div "To establish a comprehensive system for escalating issues to senior management" at bounding box center [207, 93] width 186 height 12
click at [114, 86] on input "b. To establish a comprehensive system for escalating issues to senior manageme…" at bounding box center [114, 84] width 0 height 4
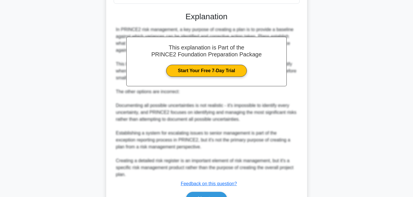
scroll to position [179, 0]
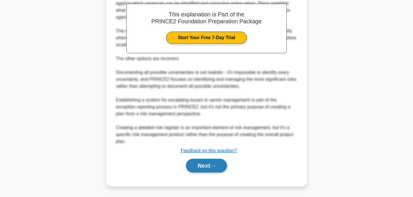
click at [218, 160] on button "Next" at bounding box center [206, 166] width 41 height 14
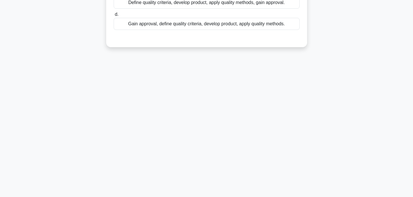
scroll to position [0, 0]
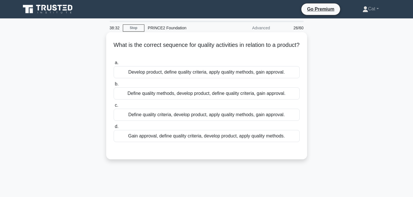
click at [200, 92] on div "Define quality methods, develop product, define quality criteria, gain approval." at bounding box center [207, 93] width 186 height 12
click at [114, 86] on input "b. Define quality methods, develop product, define quality criteria, gain appro…" at bounding box center [114, 84] width 0 height 4
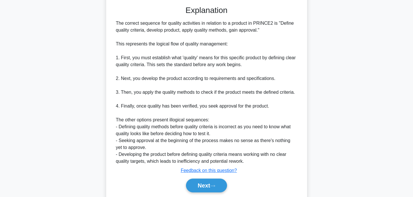
scroll to position [145, 0]
click at [210, 190] on button "Next" at bounding box center [206, 185] width 41 height 14
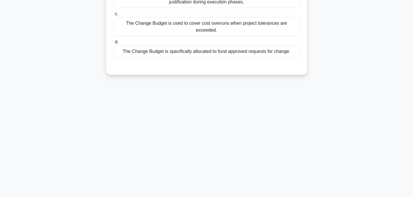
scroll to position [0, 0]
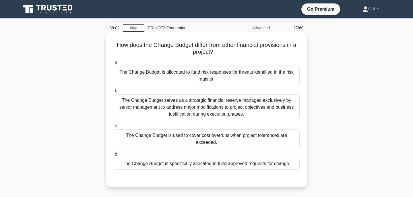
click at [224, 165] on div "The Change Budget is specifically allocated to fund approved requests for chang…" at bounding box center [207, 163] width 186 height 12
click at [114, 156] on input "d. The Change Budget is specifically allocated to fund approved requests for ch…" at bounding box center [114, 154] width 0 height 4
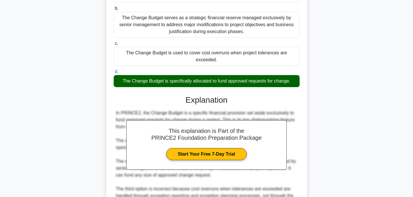
scroll to position [178, 0]
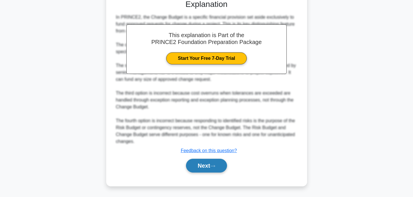
click at [217, 161] on button "Next" at bounding box center [206, 166] width 41 height 14
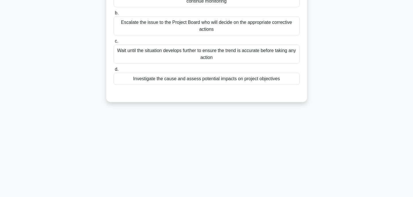
scroll to position [0, 0]
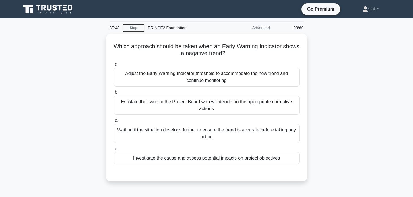
click at [217, 160] on div "Investigate the cause and assess potential impacts on project objectives" at bounding box center [207, 158] width 186 height 12
click at [114, 150] on input "d. Investigate the cause and assess potential impacts on project objectives" at bounding box center [114, 149] width 0 height 4
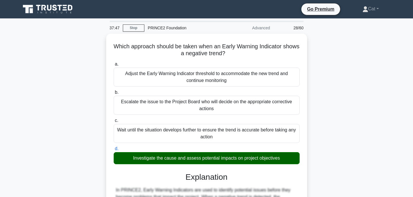
scroll to position [123, 0]
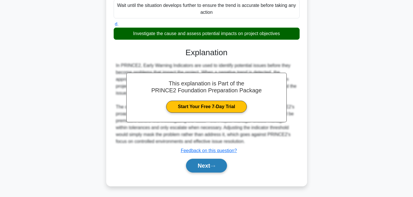
click at [216, 164] on button "Next" at bounding box center [206, 166] width 41 height 14
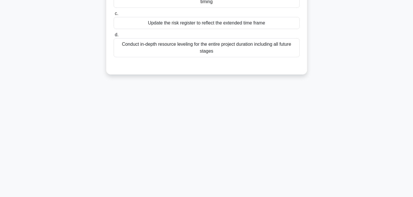
scroll to position [0, 0]
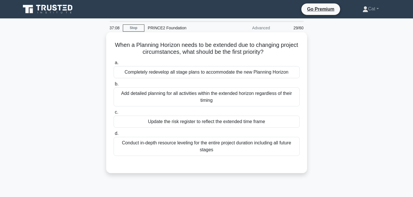
click at [232, 94] on div "Add detailed planning for all activities within the extended horizon regardless…" at bounding box center [207, 96] width 186 height 19
click at [114, 86] on input "b. Add detailed planning for all activities within the extended horizon regardl…" at bounding box center [114, 84] width 0 height 4
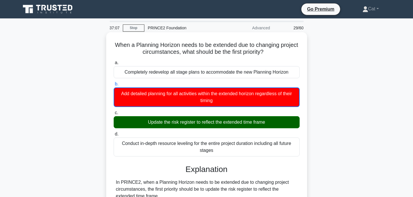
click at [229, 124] on div "Update the risk register to reflect the extended time frame" at bounding box center [207, 122] width 186 height 12
click at [114, 115] on input "c. Update the risk register to reflect the extended time frame" at bounding box center [114, 113] width 0 height 4
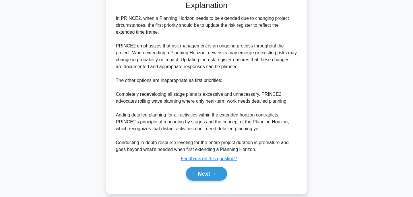
scroll to position [164, 0]
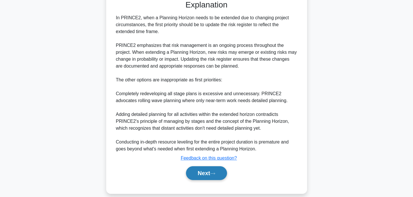
click at [212, 175] on button "Next" at bounding box center [206, 173] width 41 height 14
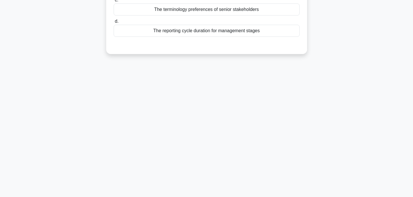
scroll to position [0, 0]
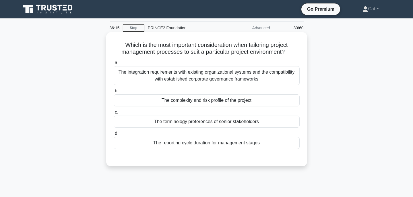
click at [240, 80] on div "The integration requirements with existing organizational systems and the compa…" at bounding box center [207, 75] width 186 height 19
click at [114, 65] on input "a. The integration requirements with existing organizational systems and the co…" at bounding box center [114, 63] width 0 height 4
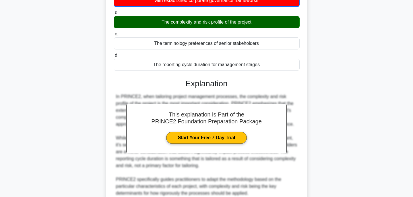
scroll to position [130, 0]
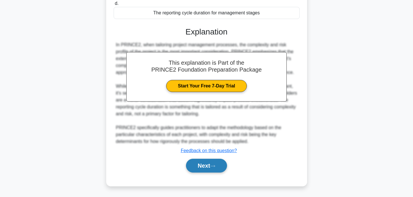
click at [218, 170] on button "Next" at bounding box center [206, 166] width 41 height 14
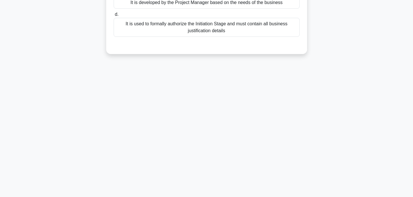
scroll to position [0, 0]
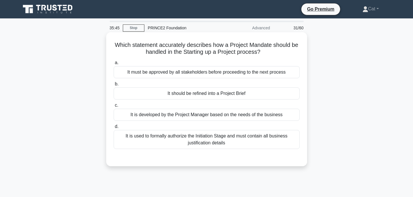
click at [219, 142] on div "It is used to formally authorize the Initiation Stage and must contain all busi…" at bounding box center [207, 139] width 186 height 19
click at [114, 128] on input "d. It is used to formally authorize the Initiation Stage and must contain all b…" at bounding box center [114, 127] width 0 height 4
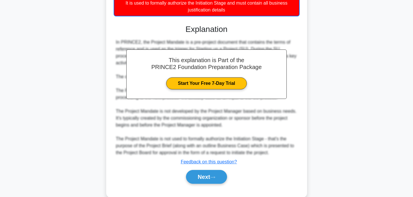
scroll to position [144, 0]
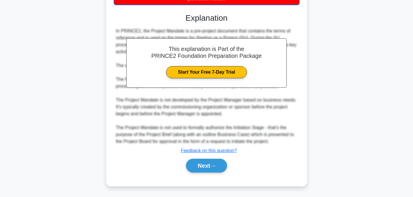
click at [204, 157] on div "Next" at bounding box center [207, 165] width 186 height 18
click at [204, 162] on button "Next" at bounding box center [206, 166] width 41 height 14
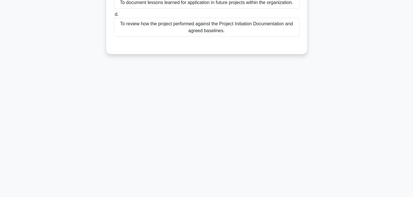
scroll to position [0, 0]
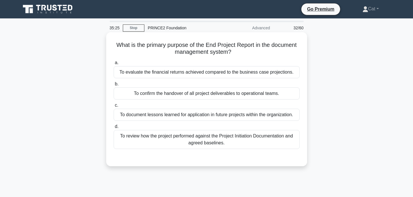
click at [210, 146] on div "To review how the project performed against the Project Initiation Documentatio…" at bounding box center [207, 139] width 186 height 19
click at [114, 128] on input "d. To review how the project performed against the Project Initiation Documenta…" at bounding box center [114, 127] width 0 height 4
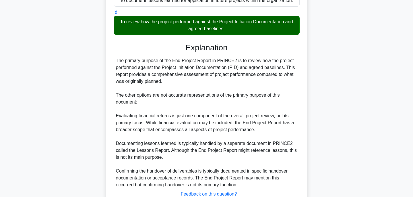
scroll to position [130, 0]
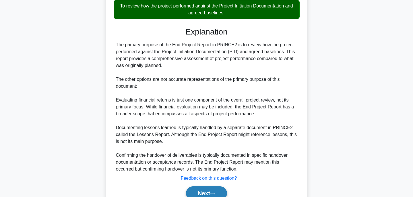
click at [210, 193] on button "Next" at bounding box center [206, 193] width 41 height 14
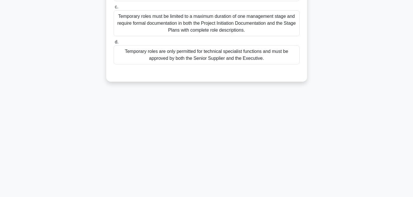
scroll to position [0, 0]
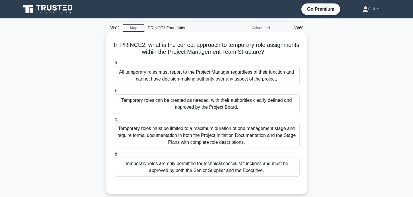
click at [213, 105] on div "Temporary roles can be created as needed, with their authorities clearly define…" at bounding box center [207, 103] width 186 height 19
click at [114, 93] on input "b. Temporary roles can be created as needed, with their authorities clearly def…" at bounding box center [114, 91] width 0 height 4
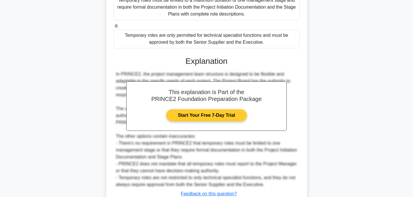
scroll to position [171, 0]
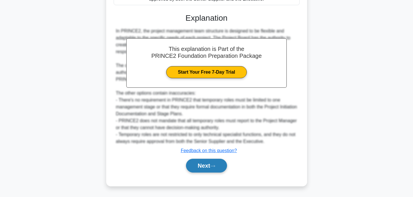
click at [218, 167] on button "Next" at bounding box center [206, 166] width 41 height 14
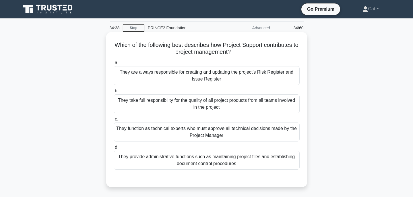
drag, startPoint x: 218, startPoint y: 167, endPoint x: 217, endPoint y: 171, distance: 4.6
click at [218, 169] on div "They provide administrative functions such as maintaining project files and est…" at bounding box center [207, 159] width 186 height 19
click at [221, 158] on div "They provide administrative functions such as maintaining project files and est…" at bounding box center [207, 159] width 186 height 19
click at [114, 149] on input "d. They provide administrative functions such as maintaining project files and …" at bounding box center [114, 147] width 0 height 4
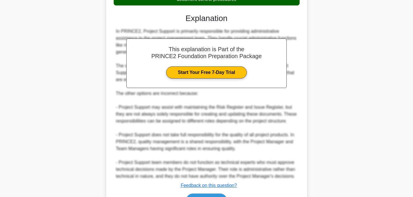
scroll to position [199, 0]
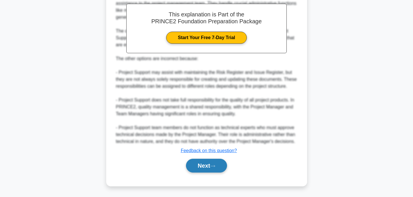
click at [209, 164] on button "Next" at bounding box center [206, 166] width 41 height 14
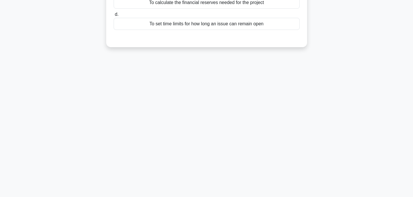
scroll to position [0, 0]
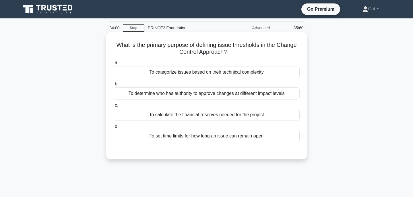
click at [221, 95] on div "To determine who has authority to approve changes at different impact levels" at bounding box center [207, 93] width 186 height 12
click at [114, 86] on input "b. To determine who has authority to approve changes at different impact levels" at bounding box center [114, 84] width 0 height 4
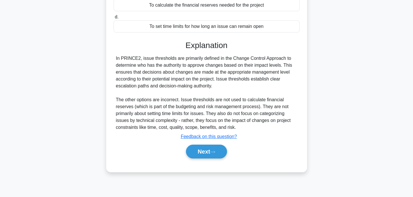
scroll to position [110, 0]
click at [213, 153] on icon at bounding box center [212, 151] width 5 height 3
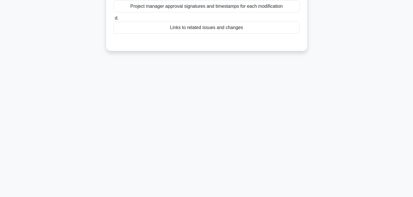
scroll to position [0, 0]
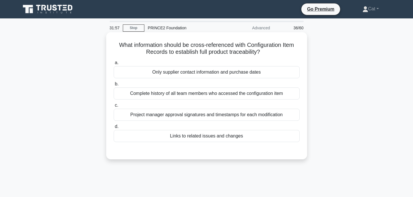
click at [219, 136] on div "Links to related issues and changes" at bounding box center [207, 136] width 186 height 12
click at [114, 128] on input "d. Links to related issues and changes" at bounding box center [114, 127] width 0 height 4
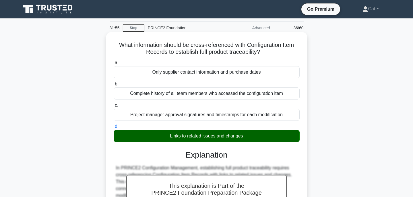
scroll to position [178, 0]
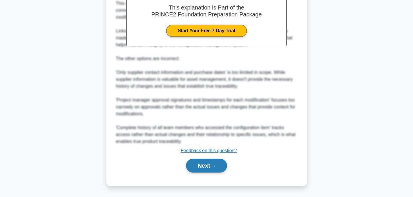
click at [215, 166] on icon at bounding box center [212, 165] width 5 height 3
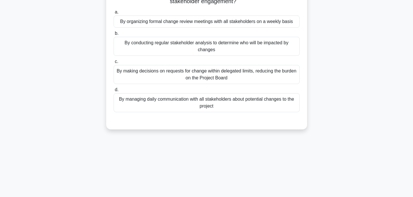
scroll to position [0, 0]
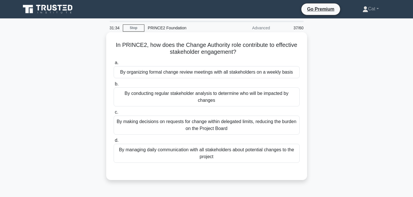
click at [230, 120] on div "By making decisions on requests for change within delegated limits, reducing th…" at bounding box center [207, 124] width 186 height 19
click at [114, 114] on input "c. By making decisions on requests for change within delegated limits, reducing…" at bounding box center [114, 112] width 0 height 4
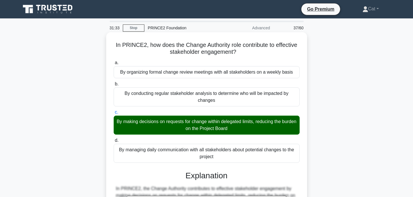
scroll to position [123, 0]
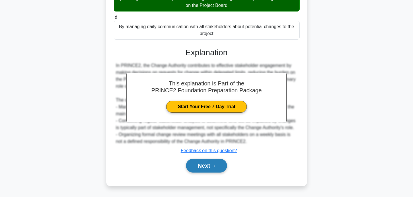
click at [206, 167] on button "Next" at bounding box center [206, 166] width 41 height 14
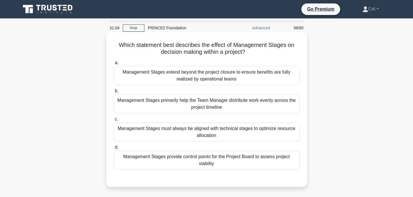
click at [205, 167] on div "Management Stages provide control points for the Project Board to assess projec…" at bounding box center [207, 159] width 186 height 19
click at [114, 149] on input "d. Management Stages provide control points for the Project Board to assess pro…" at bounding box center [114, 147] width 0 height 4
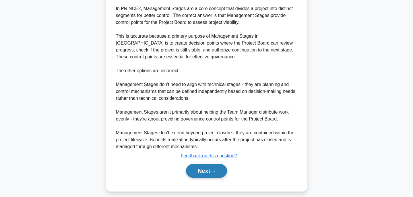
scroll to position [186, 0]
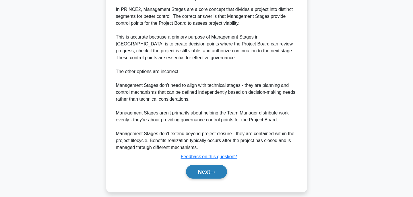
click at [208, 171] on button "Next" at bounding box center [206, 172] width 41 height 14
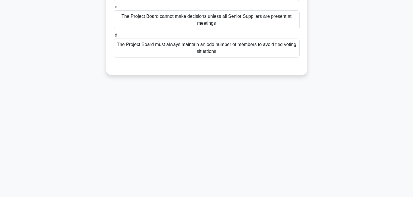
scroll to position [0, 0]
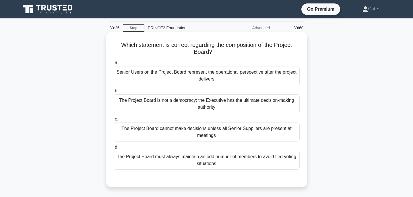
click at [275, 101] on div "The Project Board is not a democracy; the Executive has the ultimate decision-m…" at bounding box center [207, 103] width 186 height 19
click at [114, 93] on input "b. The Project Board is not a democracy; the Executive has the ultimate decisio…" at bounding box center [114, 91] width 0 height 4
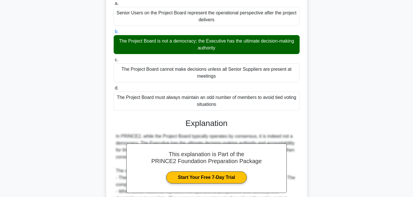
scroll to position [144, 0]
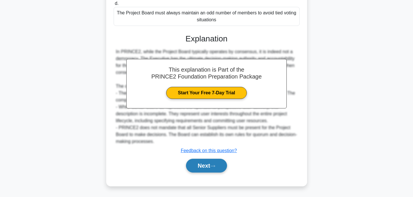
click at [210, 170] on button "Next" at bounding box center [206, 166] width 41 height 14
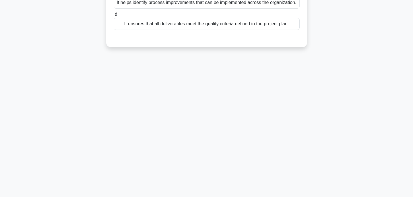
scroll to position [0, 0]
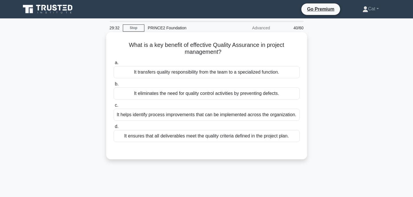
click at [237, 138] on div "It ensures that all deliverables meet the quality criteria defined in the proje…" at bounding box center [207, 136] width 186 height 12
click at [114, 128] on input "d. It ensures that all deliverables meet the quality criteria defined in the pr…" at bounding box center [114, 127] width 0 height 4
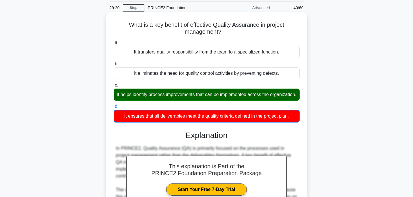
scroll to position [137, 0]
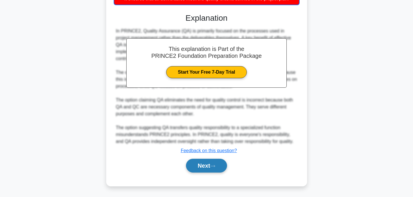
click at [217, 168] on button "Next" at bounding box center [206, 166] width 41 height 14
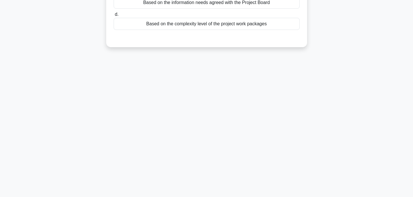
scroll to position [0, 0]
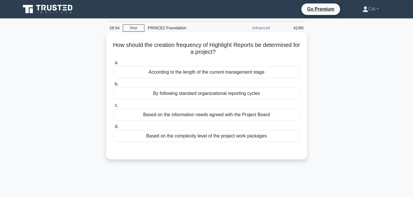
click at [220, 137] on div "Based on the complexity level of the project work packages" at bounding box center [207, 136] width 186 height 12
click at [114, 128] on input "d. Based on the complexity level of the project work packages" at bounding box center [114, 127] width 0 height 4
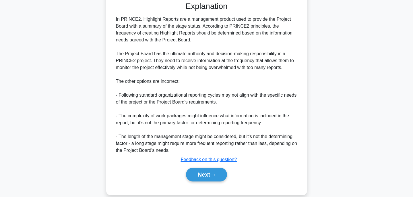
scroll to position [158, 0]
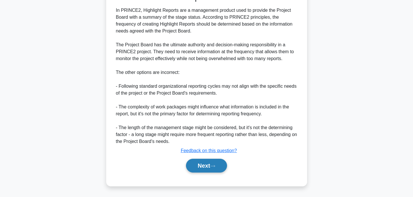
click at [209, 167] on button "Next" at bounding box center [206, 166] width 41 height 14
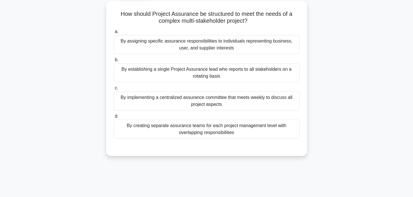
scroll to position [0, 0]
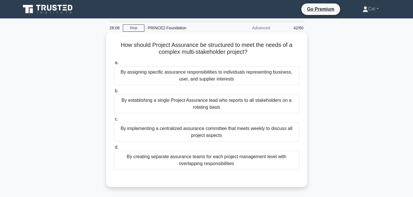
click at [219, 79] on div "By assigning specific assurance responsibilities to individuals representing bu…" at bounding box center [207, 75] width 186 height 19
click at [114, 65] on input "a. By assigning specific assurance responsibilities to individuals representing…" at bounding box center [114, 63] width 0 height 4
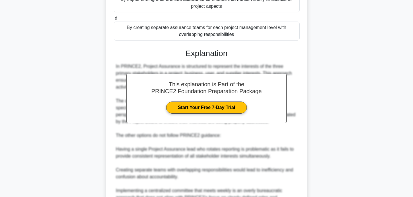
scroll to position [192, 0]
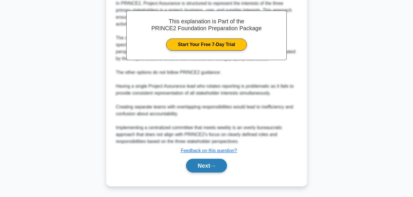
click at [211, 171] on button "Next" at bounding box center [206, 166] width 41 height 14
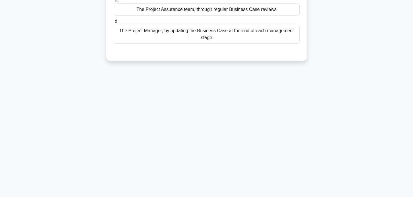
scroll to position [0, 0]
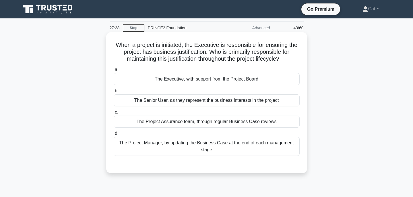
click at [215, 80] on div "The Executive, with support from the Project Board" at bounding box center [207, 79] width 186 height 12
click at [114, 72] on input "a. The Executive, with support from the Project Board" at bounding box center [114, 70] width 0 height 4
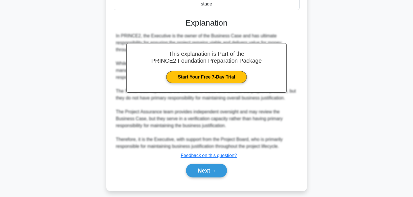
scroll to position [150, 0]
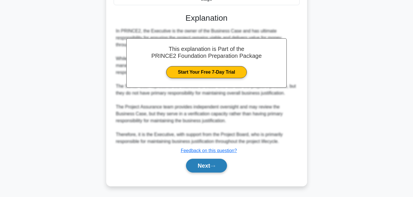
click at [207, 168] on button "Next" at bounding box center [206, 166] width 41 height 14
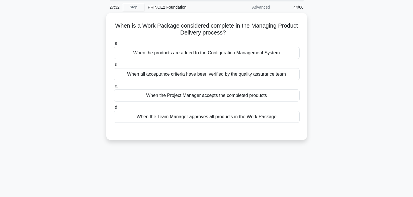
scroll to position [0, 0]
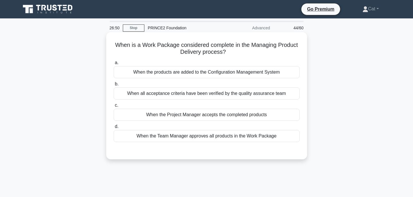
click at [200, 115] on div "When the Project Manager accepts the completed products" at bounding box center [207, 115] width 186 height 12
click at [114, 107] on input "c. When the Project Manager accepts the completed products" at bounding box center [114, 105] width 0 height 4
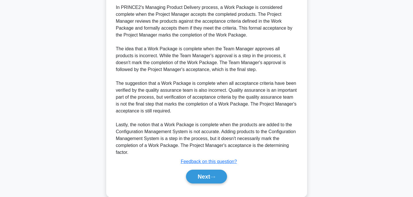
scroll to position [162, 0]
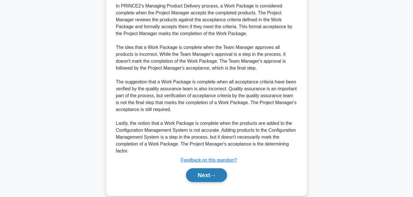
click at [218, 175] on button "Next" at bounding box center [206, 175] width 41 height 14
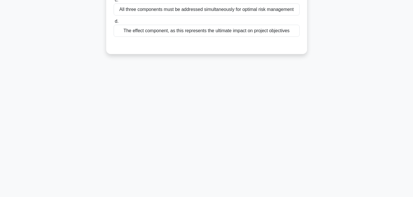
scroll to position [0, 0]
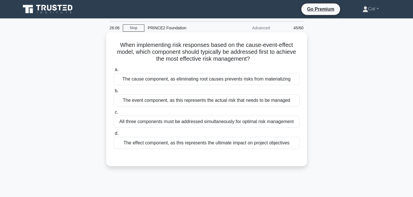
click at [191, 122] on div "All three components must be addressed simultaneously for optimal risk manageme…" at bounding box center [207, 121] width 186 height 12
click at [114, 114] on input "c. All three components must be addressed simultaneously for optimal risk manag…" at bounding box center [114, 112] width 0 height 4
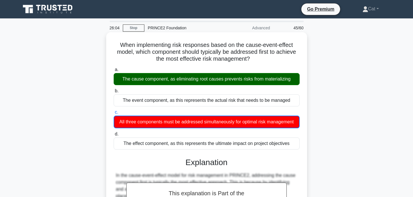
click at [204, 84] on div "The cause component, as eliminating root causes prevents risks from materializi…" at bounding box center [207, 79] width 186 height 12
click at [114, 72] on input "a. The cause component, as eliminating root causes prevents risks from material…" at bounding box center [114, 70] width 0 height 4
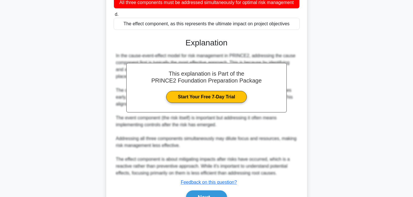
scroll to position [150, 0]
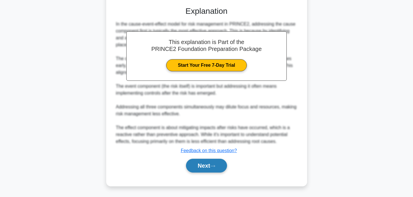
click at [224, 167] on button "Next" at bounding box center [206, 166] width 41 height 14
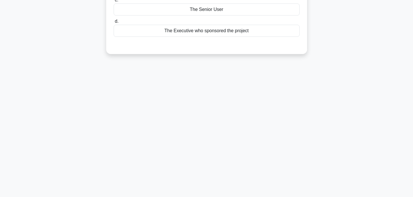
scroll to position [0, 0]
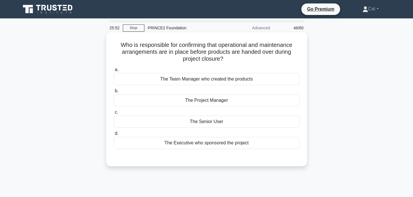
click at [221, 99] on div "The Project Manager" at bounding box center [207, 100] width 186 height 12
click at [114, 93] on input "b. The Project Manager" at bounding box center [114, 91] width 0 height 4
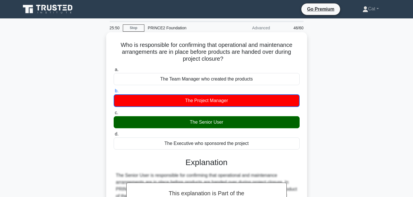
scroll to position [137, 0]
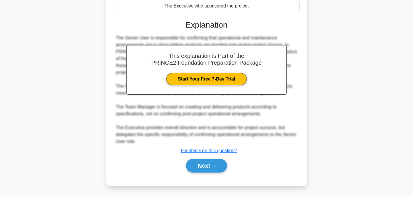
click at [216, 174] on div "Next" at bounding box center [207, 165] width 186 height 18
click at [219, 166] on button "Next" at bounding box center [206, 166] width 41 height 14
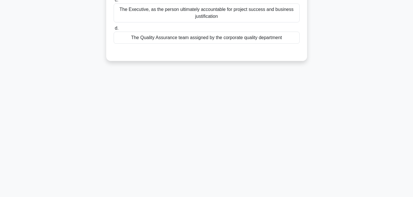
scroll to position [0, 0]
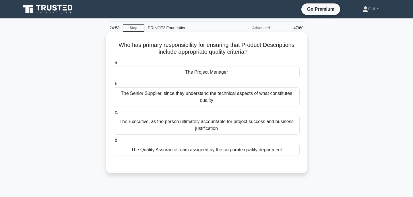
click at [215, 72] on div "The Project Manager" at bounding box center [207, 72] width 186 height 12
click at [114, 65] on input "a. The Project Manager" at bounding box center [114, 63] width 0 height 4
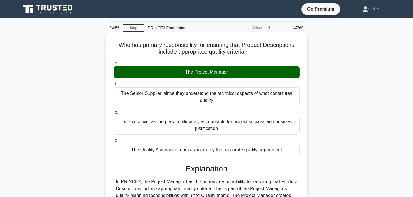
scroll to position [123, 0]
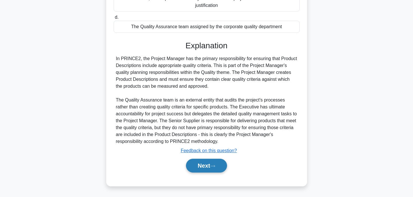
click at [221, 169] on button "Next" at bounding box center [206, 166] width 41 height 14
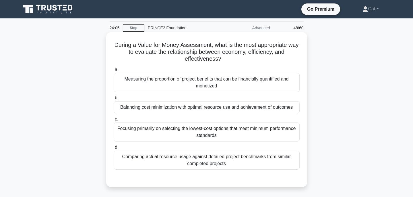
click at [220, 166] on div "Comparing actual resource usage against detailed project benchmarks from simila…" at bounding box center [207, 159] width 186 height 19
click at [114, 149] on input "d. Comparing actual resource usage against detailed project benchmarks from sim…" at bounding box center [114, 147] width 0 height 4
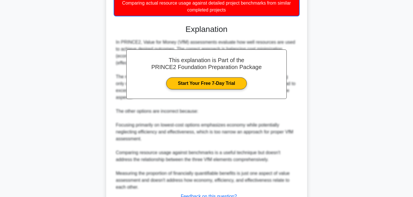
scroll to position [199, 0]
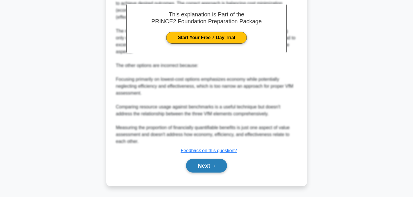
click at [197, 166] on button "Next" at bounding box center [206, 166] width 41 height 14
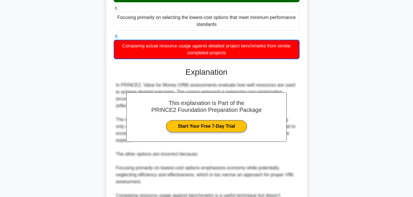
scroll to position [0, 0]
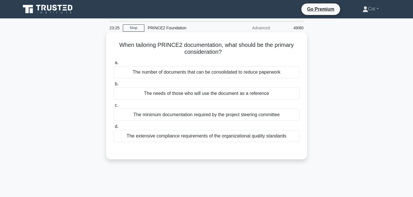
click at [205, 92] on div "The needs of those who will use the document as a reference" at bounding box center [207, 93] width 186 height 12
click at [114, 86] on input "b. The needs of those who will use the document as a reference" at bounding box center [114, 84] width 0 height 4
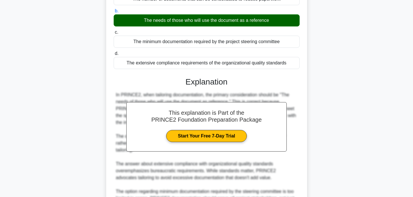
scroll to position [144, 0]
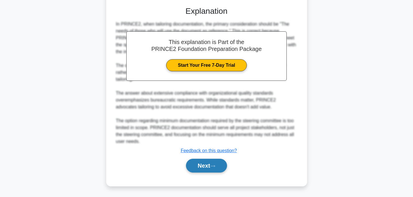
click at [222, 170] on button "Next" at bounding box center [206, 166] width 41 height 14
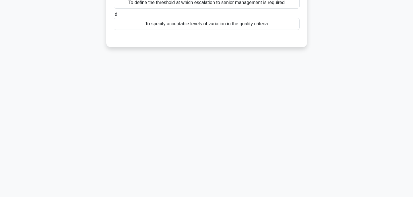
scroll to position [0, 0]
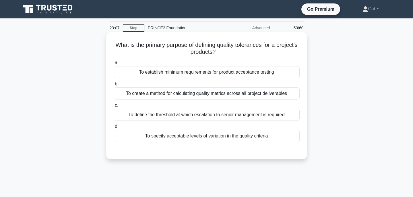
click at [181, 110] on div "To define the threshold at which escalation to senior management is required" at bounding box center [207, 115] width 186 height 12
click at [114, 107] on input "c. To define the threshold at which escalation to senior management is required" at bounding box center [114, 105] width 0 height 4
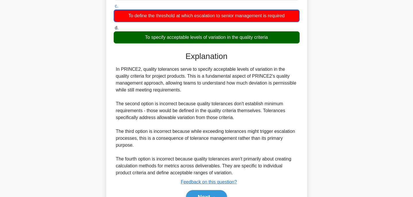
scroll to position [130, 0]
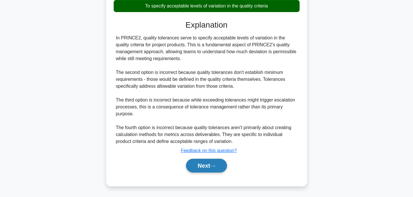
click at [208, 166] on button "Next" at bounding box center [206, 166] width 41 height 14
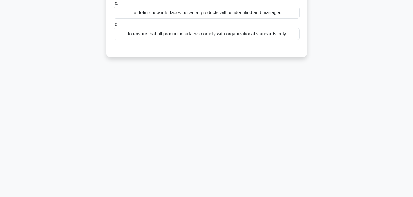
scroll to position [0, 0]
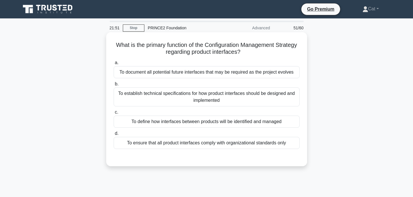
click at [202, 124] on div "To define how interfaces between products will be identified and managed" at bounding box center [207, 121] width 186 height 12
click at [114, 114] on input "c. To define how interfaces between products will be identified and managed" at bounding box center [114, 112] width 0 height 4
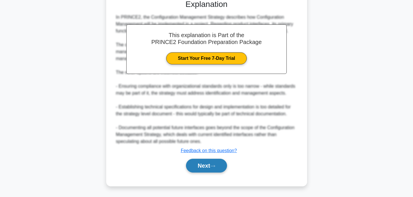
click at [215, 169] on button "Next" at bounding box center [206, 166] width 41 height 14
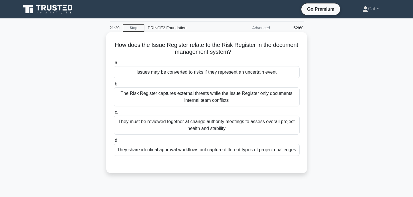
click at [231, 72] on div "Issues may be converted to risks if they represent an uncertain event" at bounding box center [207, 72] width 186 height 12
click at [114, 65] on input "a. Issues may be converted to risks if they represent an uncertain event" at bounding box center [114, 63] width 0 height 4
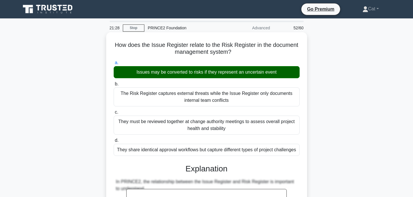
scroll to position [192, 0]
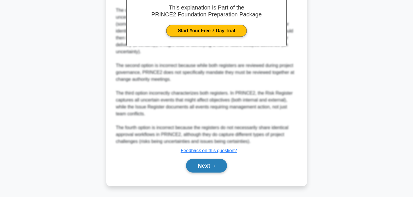
click at [199, 166] on button "Next" at bounding box center [206, 166] width 41 height 14
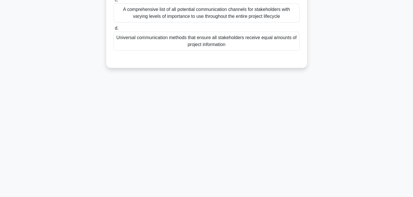
scroll to position [0, 0]
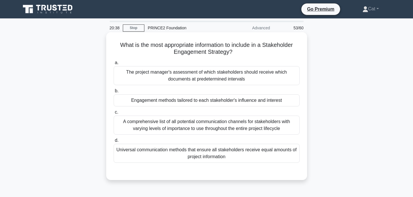
click at [206, 105] on div "Engagement methods tailored to each stakeholder's influence and interest" at bounding box center [207, 100] width 186 height 12
click at [114, 93] on input "b. Engagement methods tailored to each stakeholder's influence and interest" at bounding box center [114, 91] width 0 height 4
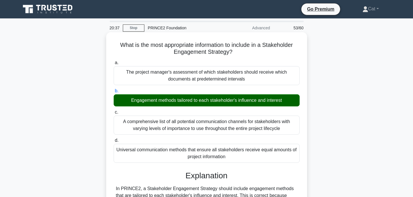
scroll to position [178, 0]
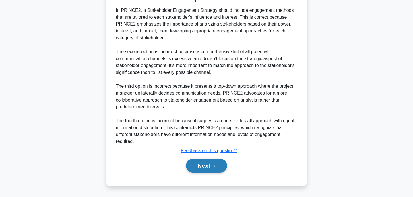
click at [219, 166] on button "Next" at bounding box center [206, 166] width 41 height 14
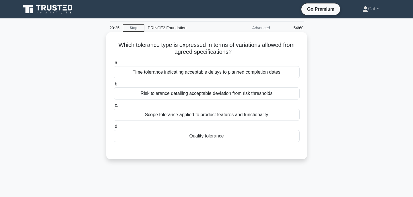
click at [218, 133] on div "Quality tolerance" at bounding box center [207, 136] width 186 height 12
click at [114, 128] on input "d. Quality tolerance" at bounding box center [114, 127] width 0 height 4
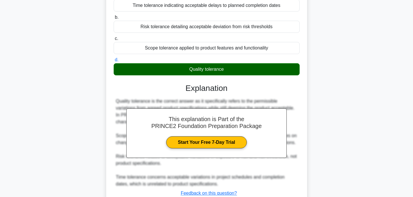
scroll to position [113, 0]
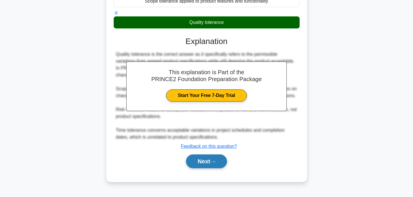
click at [221, 166] on button "Next" at bounding box center [206, 161] width 41 height 14
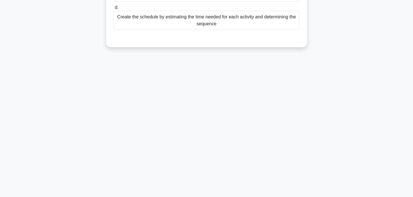
scroll to position [0, 0]
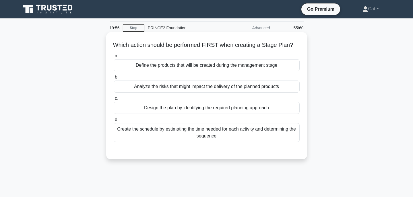
click at [212, 108] on div "Design the plan by identifying the required planning approach" at bounding box center [207, 108] width 186 height 12
click at [114, 100] on input "c. Design the plan by identifying the required planning approach" at bounding box center [114, 98] width 0 height 4
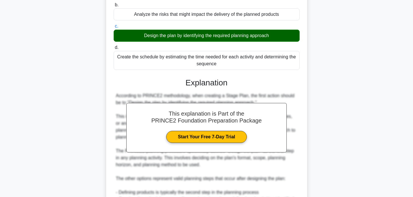
scroll to position [157, 0]
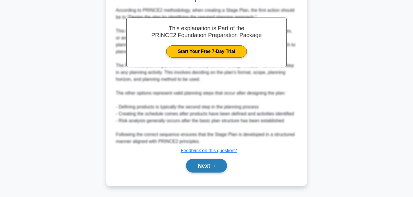
click at [221, 169] on button "Next" at bounding box center [206, 166] width 41 height 14
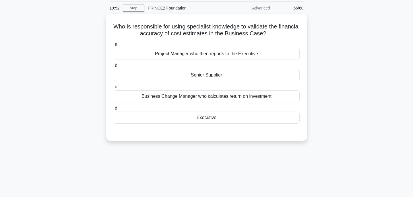
scroll to position [0, 0]
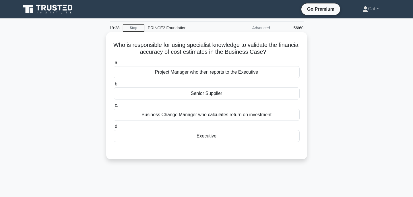
click at [220, 94] on div "Senior Supplier" at bounding box center [207, 93] width 186 height 12
click at [114, 86] on input "b. Senior Supplier" at bounding box center [114, 84] width 0 height 4
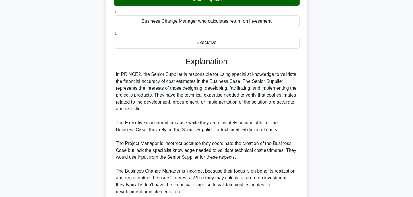
scroll to position [144, 0]
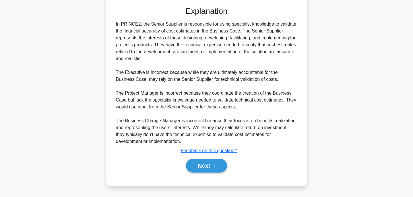
click at [220, 172] on div "Next" at bounding box center [207, 166] width 188 height 14
click at [218, 165] on button "Next" at bounding box center [206, 166] width 41 height 14
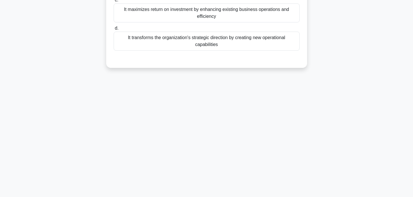
scroll to position [0, 0]
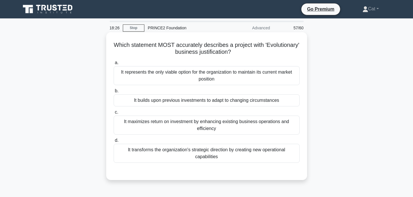
click at [221, 155] on div "It transforms the organization's strategic direction by creating new operationa…" at bounding box center [207, 153] width 186 height 19
click at [114, 142] on input "d. It transforms the organization's strategic direction by creating new operati…" at bounding box center [114, 140] width 0 height 4
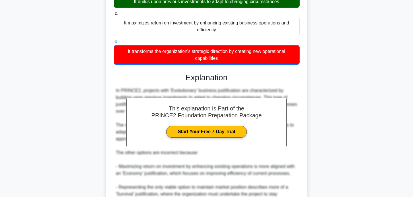
scroll to position [186, 0]
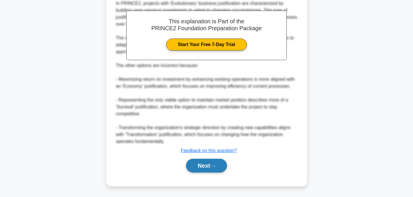
click at [212, 165] on button "Next" at bounding box center [206, 166] width 41 height 14
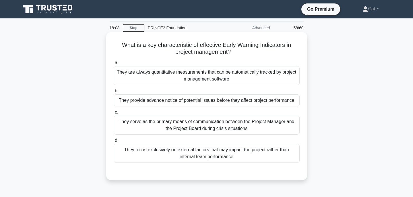
click at [238, 102] on div "They provide advance notice of potential issues before they affect project perf…" at bounding box center [207, 100] width 186 height 12
click at [114, 93] on input "b. They provide advance notice of potential issues before they affect project p…" at bounding box center [114, 91] width 0 height 4
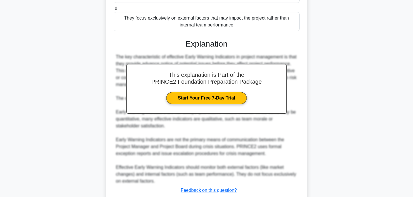
scroll to position [171, 0]
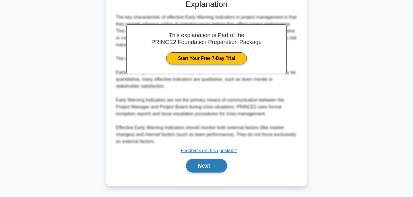
click at [203, 165] on button "Next" at bounding box center [206, 166] width 41 height 14
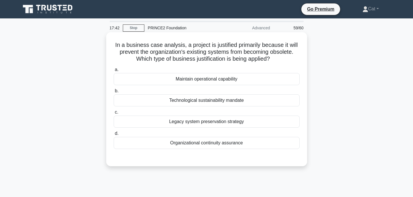
click at [210, 144] on div "Organizational continuity assurance" at bounding box center [207, 143] width 186 height 12
click at [114, 135] on input "d. Organizational continuity assurance" at bounding box center [114, 134] width 0 height 4
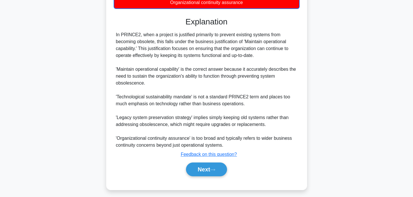
scroll to position [144, 0]
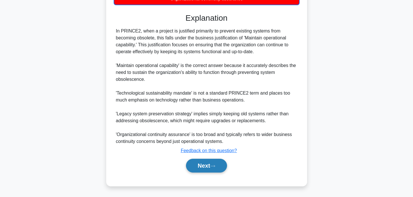
click at [208, 166] on button "Next" at bounding box center [206, 166] width 41 height 14
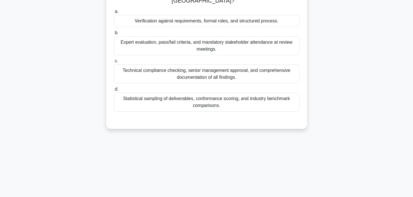
scroll to position [0, 0]
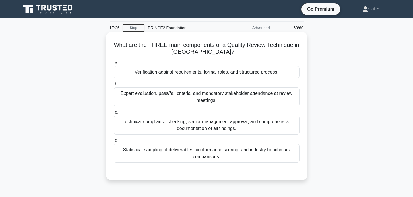
click at [221, 76] on div "Verification against requirements, formal roles, and structured process." at bounding box center [207, 72] width 186 height 12
click at [114, 65] on input "a. Verification against requirements, formal roles, and structured process." at bounding box center [114, 63] width 0 height 4
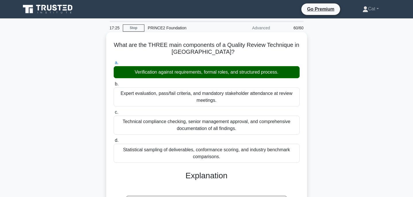
scroll to position [113, 0]
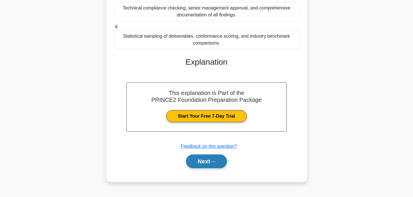
click at [220, 166] on button "Next" at bounding box center [206, 161] width 41 height 14
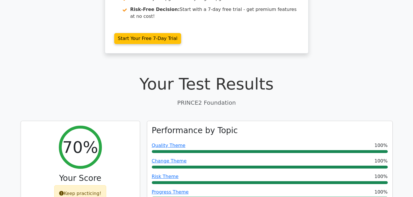
scroll to position [30, 0]
